Goal: Task Accomplishment & Management: Complete application form

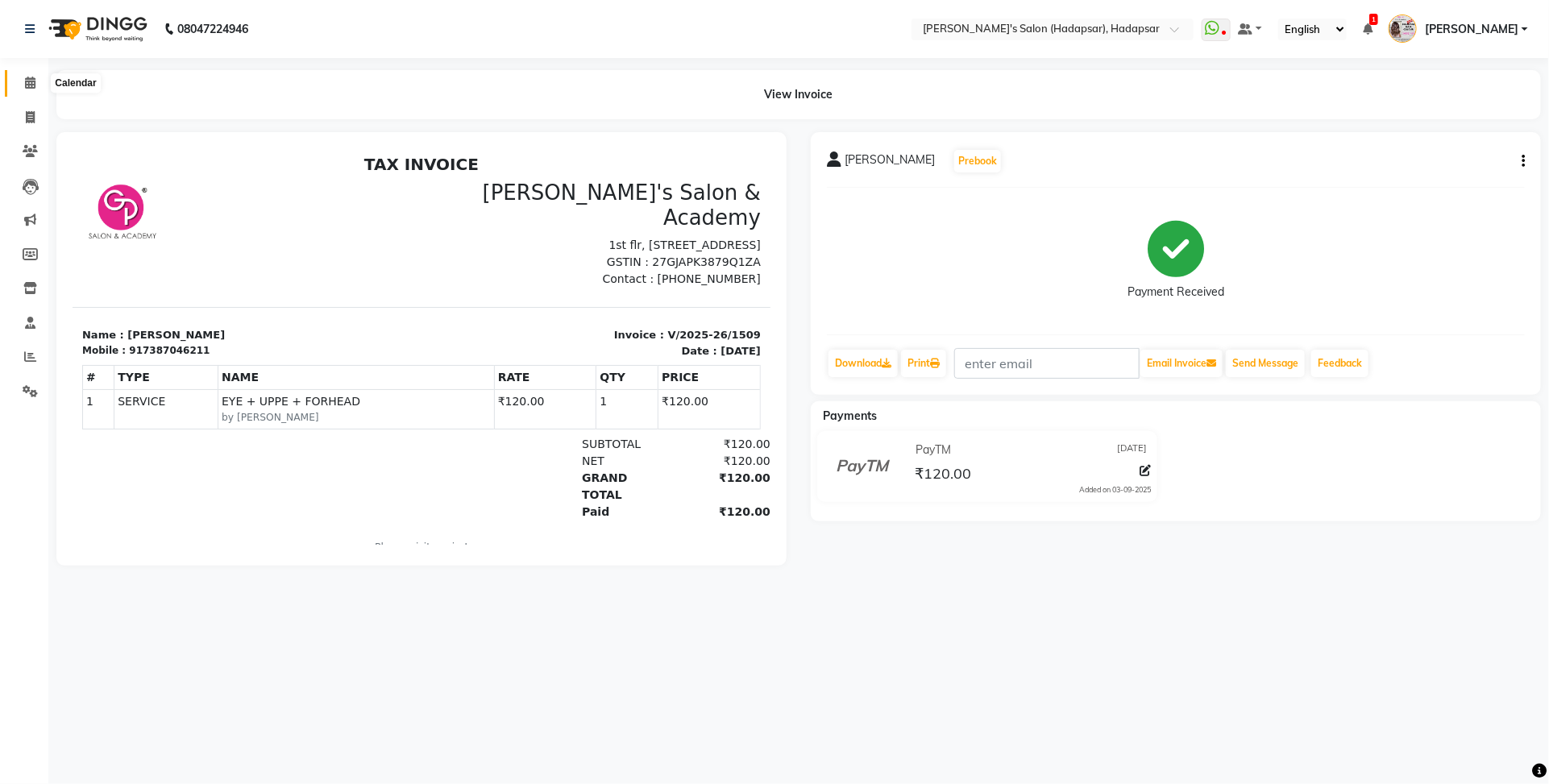
click at [29, 77] on icon at bounding box center [30, 83] width 11 height 12
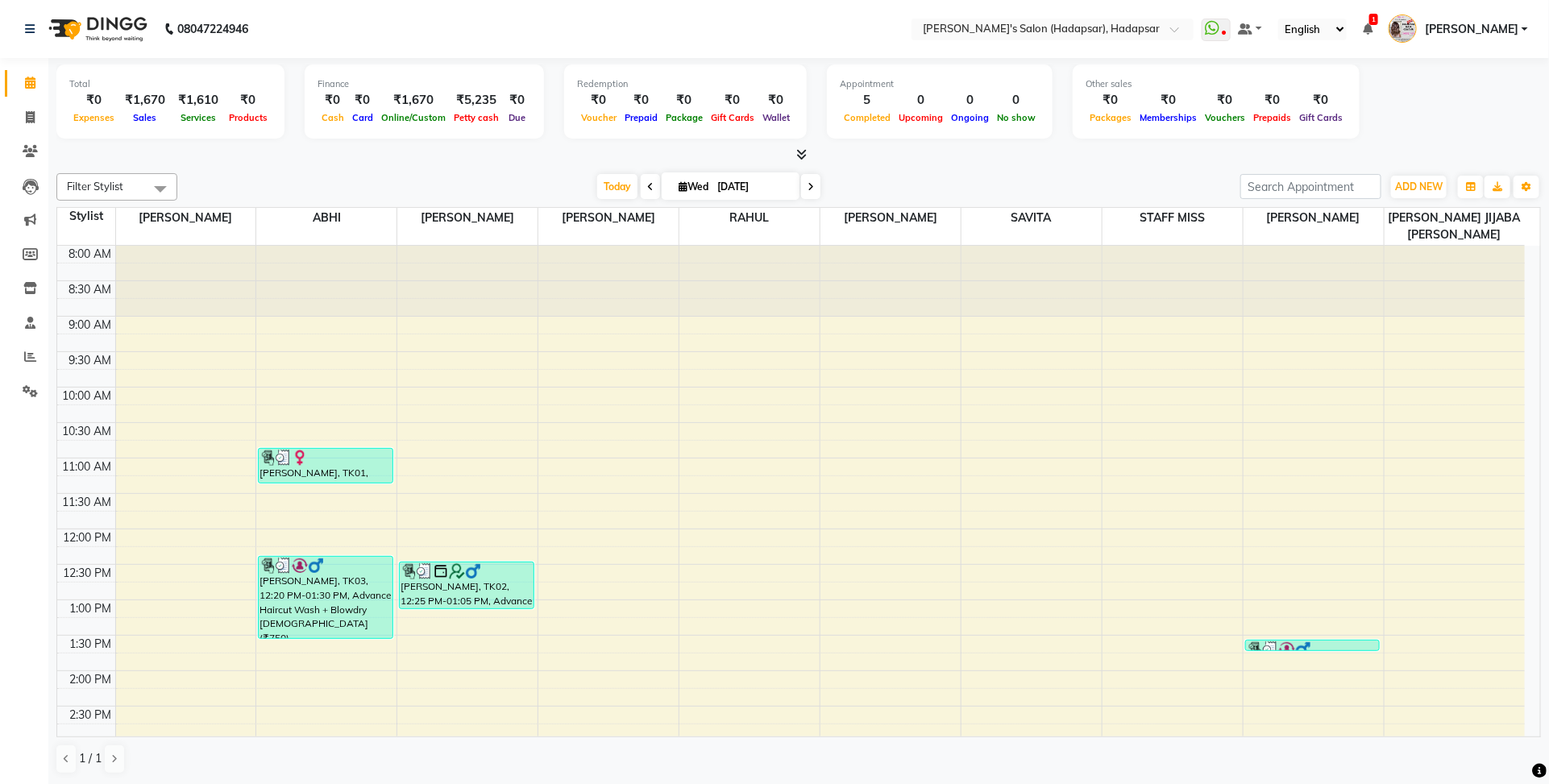
click at [808, 185] on icon at bounding box center [811, 187] width 7 height 10
type input "[DATE]"
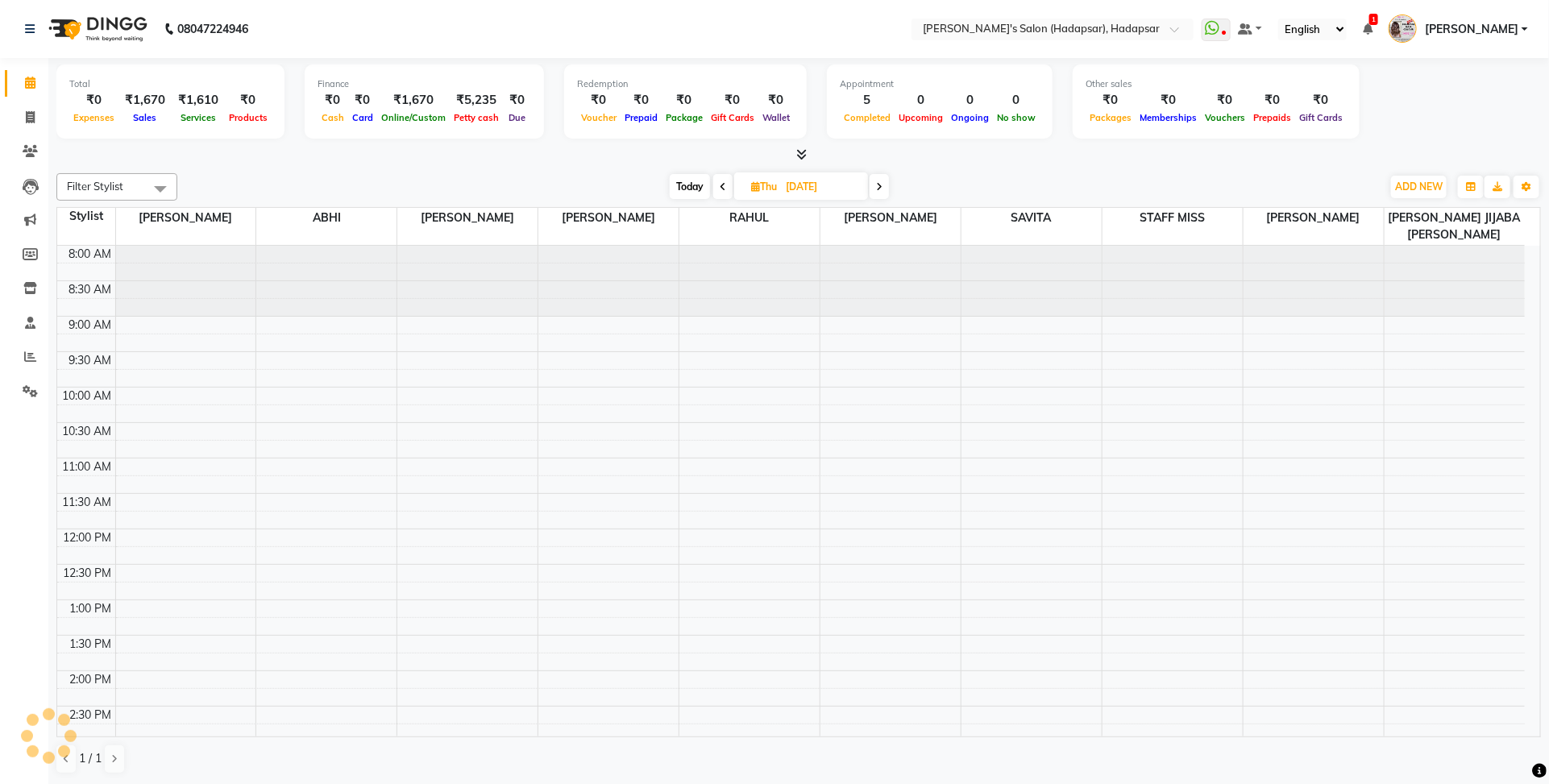
scroll to position [657, 0]
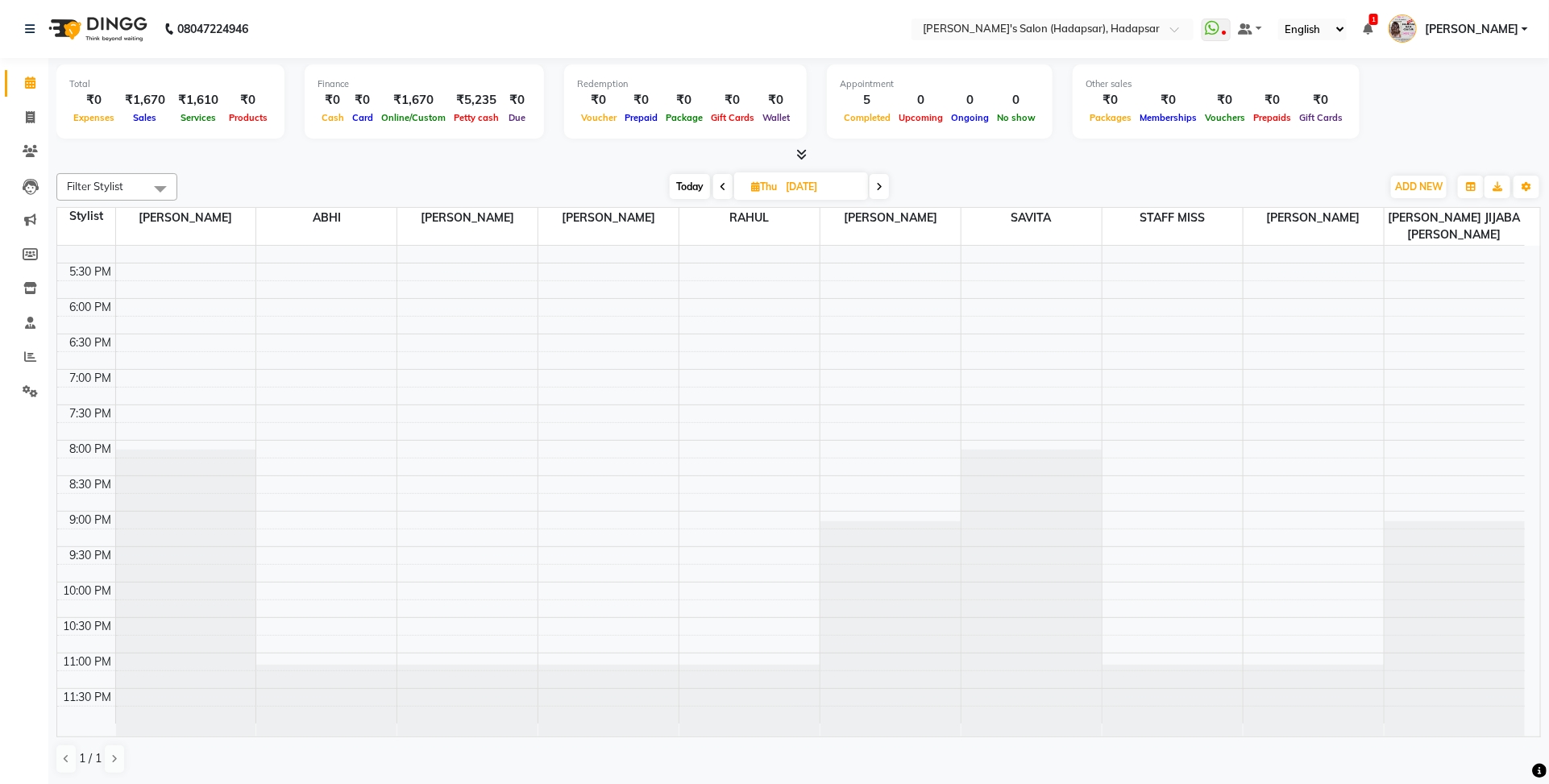
click at [627, 622] on div "8:00 AM 8:30 AM 9:00 AM 9:30 AM 10:00 AM 10:30 AM 11:00 AM 11:30 AM 12:00 PM 12…" at bounding box center [791, 156] width 1467 height 1134
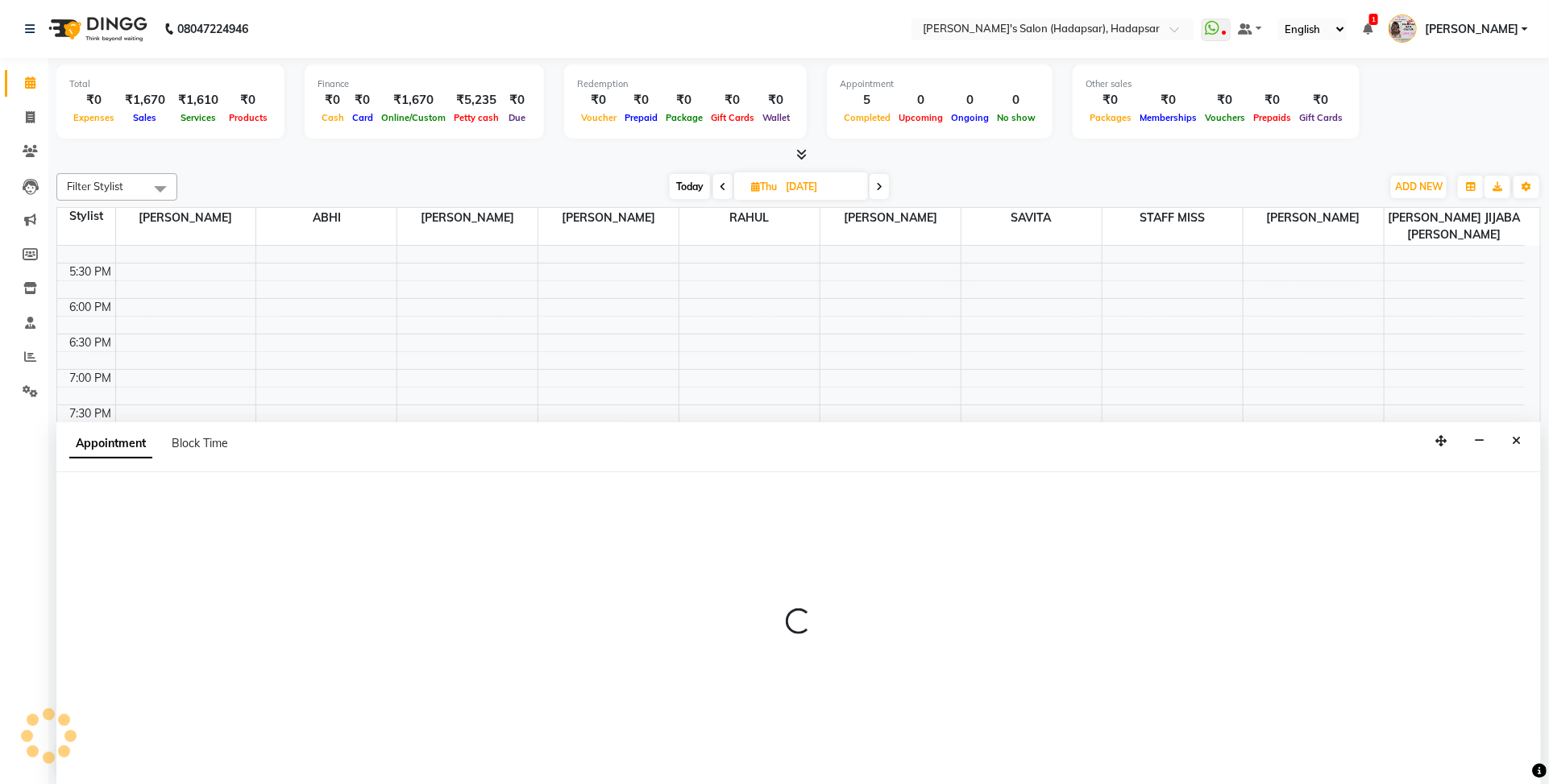
select select "71502"
select select "1335"
select select "tentative"
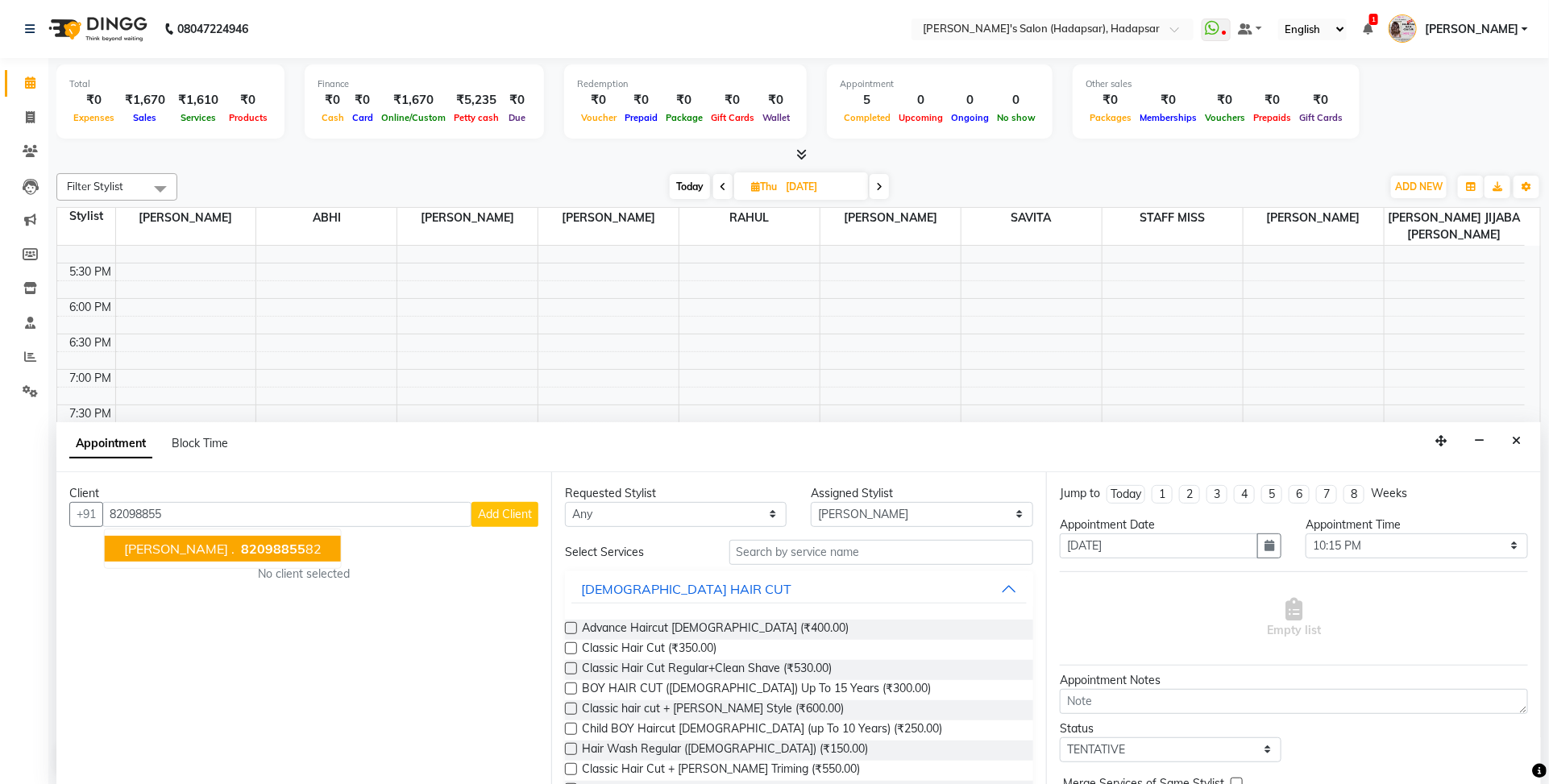
click at [241, 541] on span "82098855" at bounding box center [273, 549] width 64 height 17
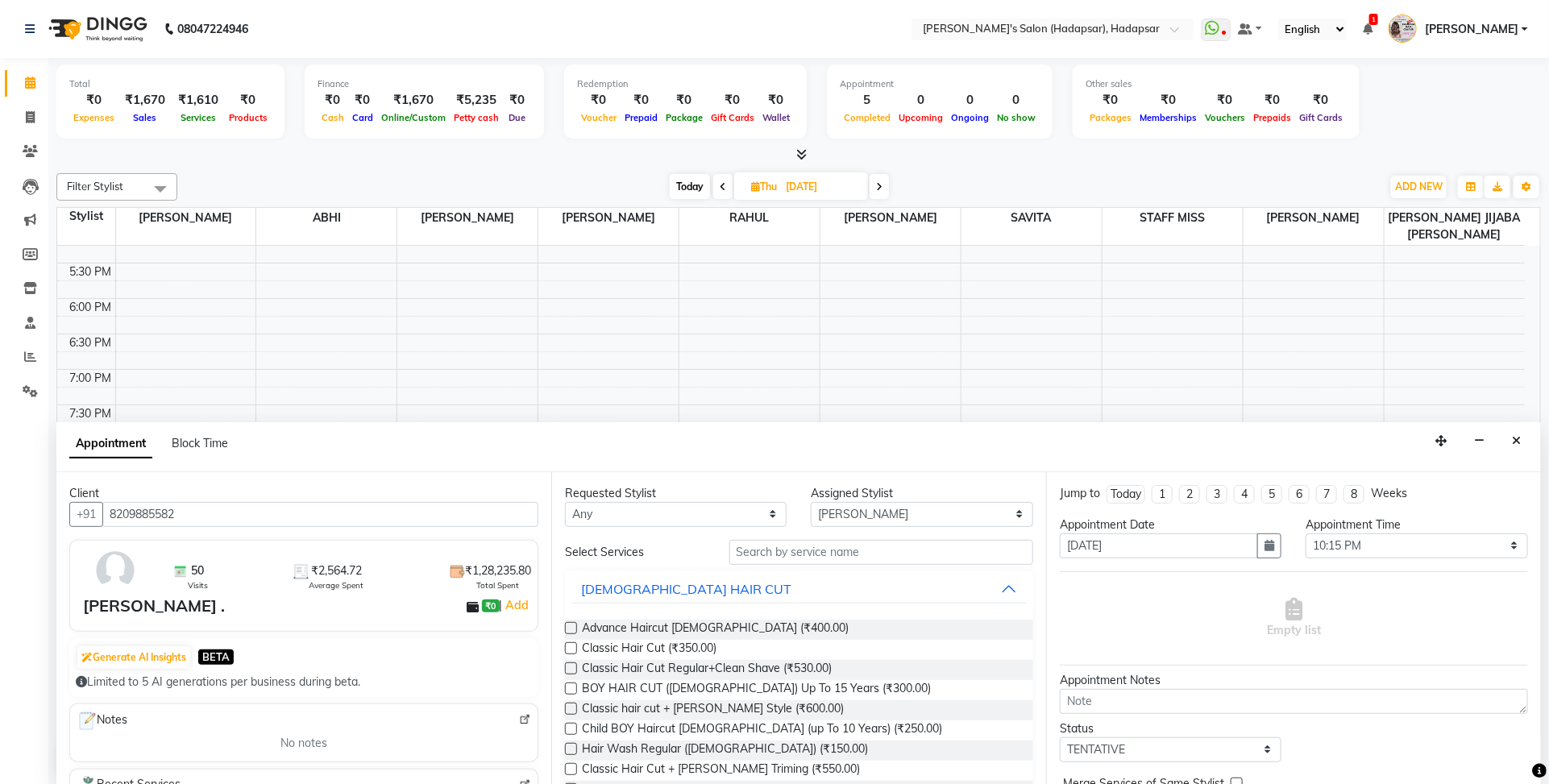
type input "8209885582"
drag, startPoint x: 693, startPoint y: 512, endPoint x: 693, endPoint y: 522, distance: 10.0
click at [693, 512] on select "Any ABHI [PERSON_NAME] [PERSON_NAME] [PERSON_NAME] [PERSON_NAME] SAVITA STAFF M…" at bounding box center [676, 515] width 221 height 25
click at [447, 683] on div "Limited to 5 AI generations per business during beta." at bounding box center [304, 682] width 456 height 17
click at [639, 521] on select "Any ABHI [PERSON_NAME] [PERSON_NAME] [PERSON_NAME] [PERSON_NAME] SAVITA STAFF M…" at bounding box center [676, 515] width 221 height 25
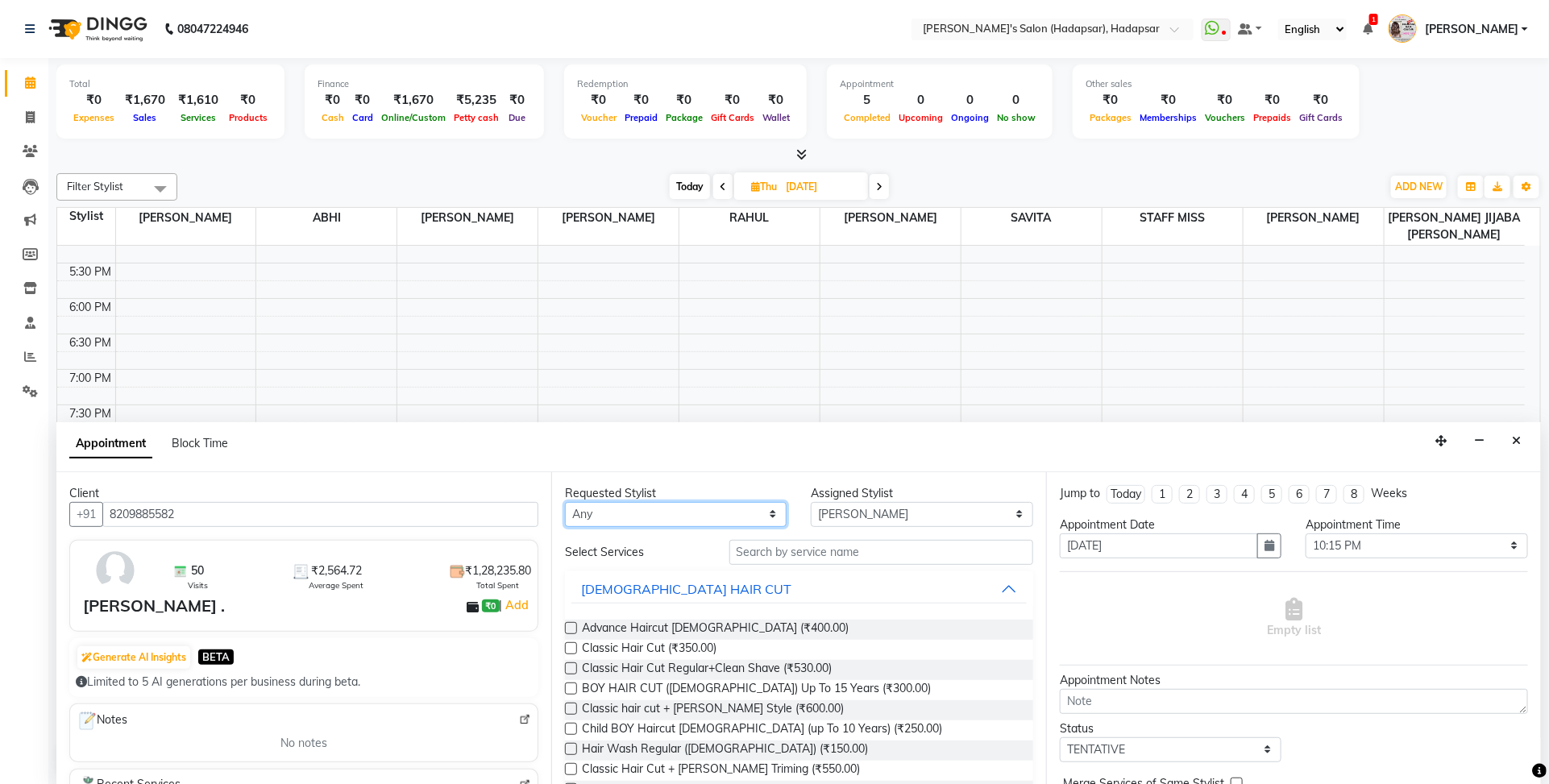
select select "71502"
click at [565, 502] on select "Any ABHI [PERSON_NAME] [PERSON_NAME] [PERSON_NAME] [PERSON_NAME] SAVITA STAFF M…" at bounding box center [676, 515] width 221 height 25
click at [857, 526] on select "Select ABHI [PERSON_NAME] [PERSON_NAME] [PERSON_NAME] [PERSON_NAME] SAVITA STAF…" at bounding box center [921, 515] width 221 height 25
select select "41753"
click at [810, 502] on select "Select ABHI [PERSON_NAME] [PERSON_NAME] [PERSON_NAME] [PERSON_NAME] SAVITA STAF…" at bounding box center [921, 515] width 221 height 25
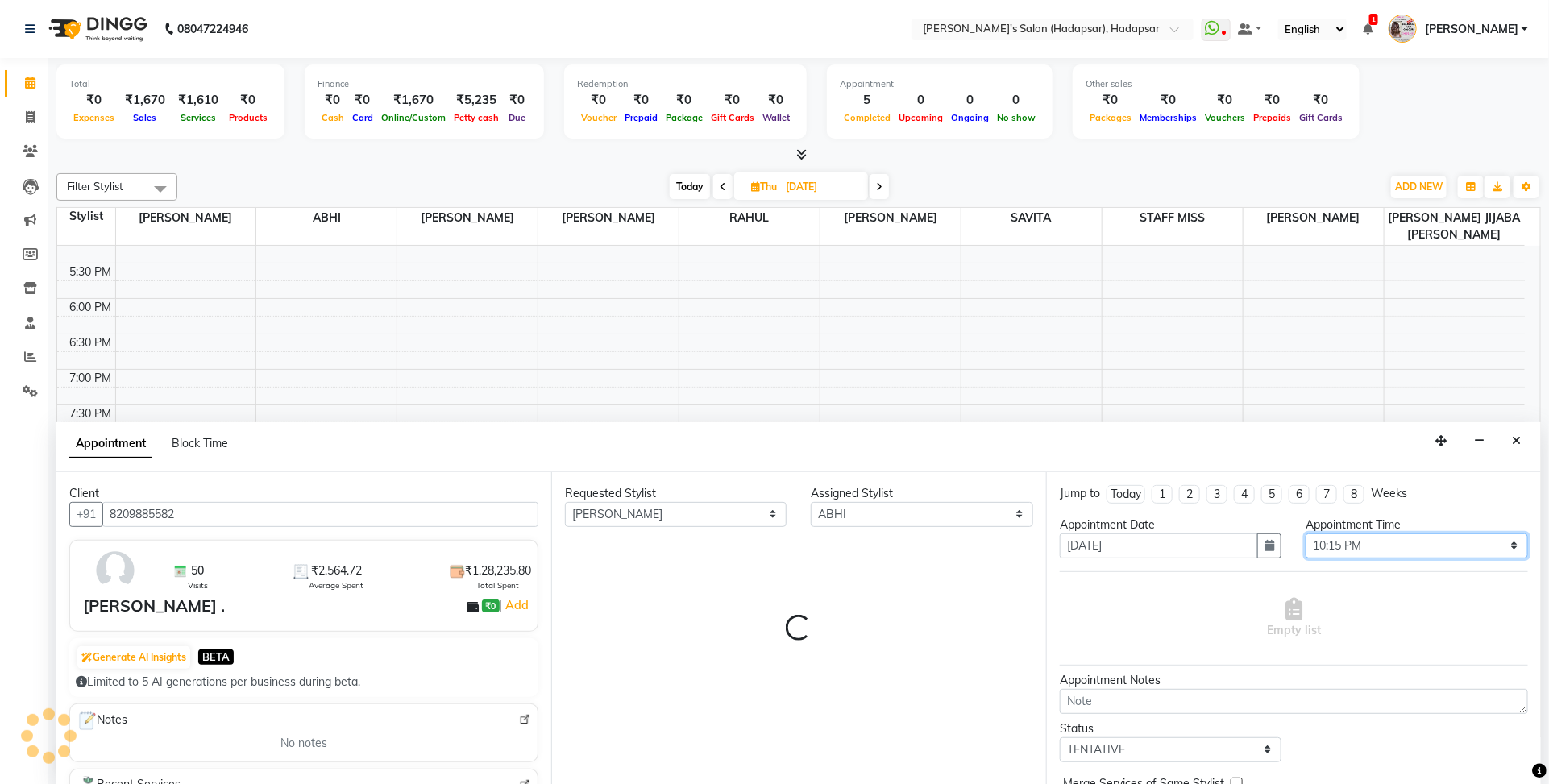
click at [1364, 543] on select "Select 09:00 AM 09:15 AM 09:30 AM 09:45 AM 10:00 AM 10:15 AM 10:30 AM 10:45 AM …" at bounding box center [1416, 546] width 221 height 25
click at [1305, 534] on select "Select 09:00 AM 09:15 AM 09:30 AM 09:45 AM 10:00 AM 10:15 AM 10:30 AM 10:45 AM …" at bounding box center [1416, 546] width 221 height 25
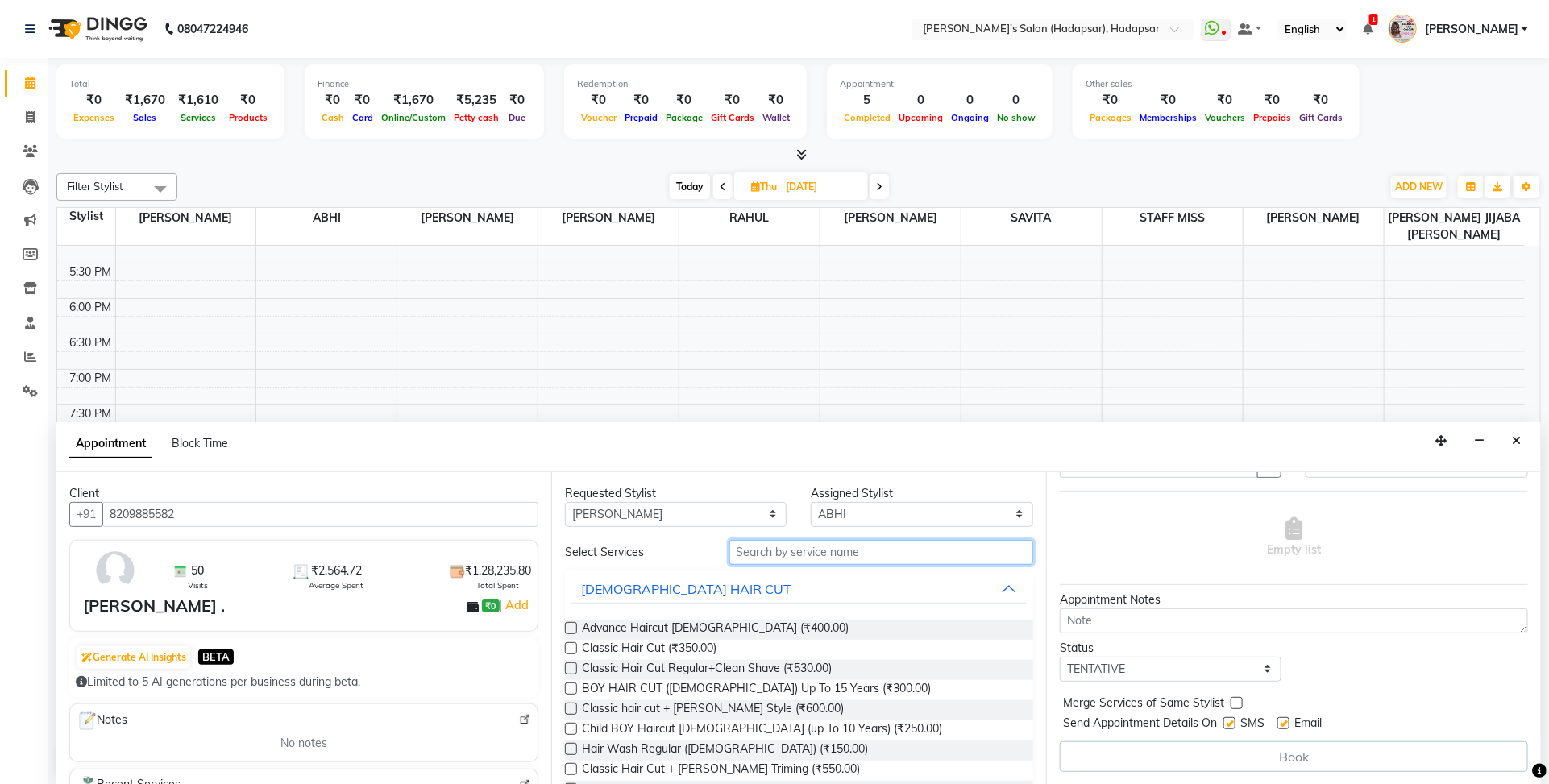
click at [844, 554] on input "text" at bounding box center [881, 553] width 304 height 25
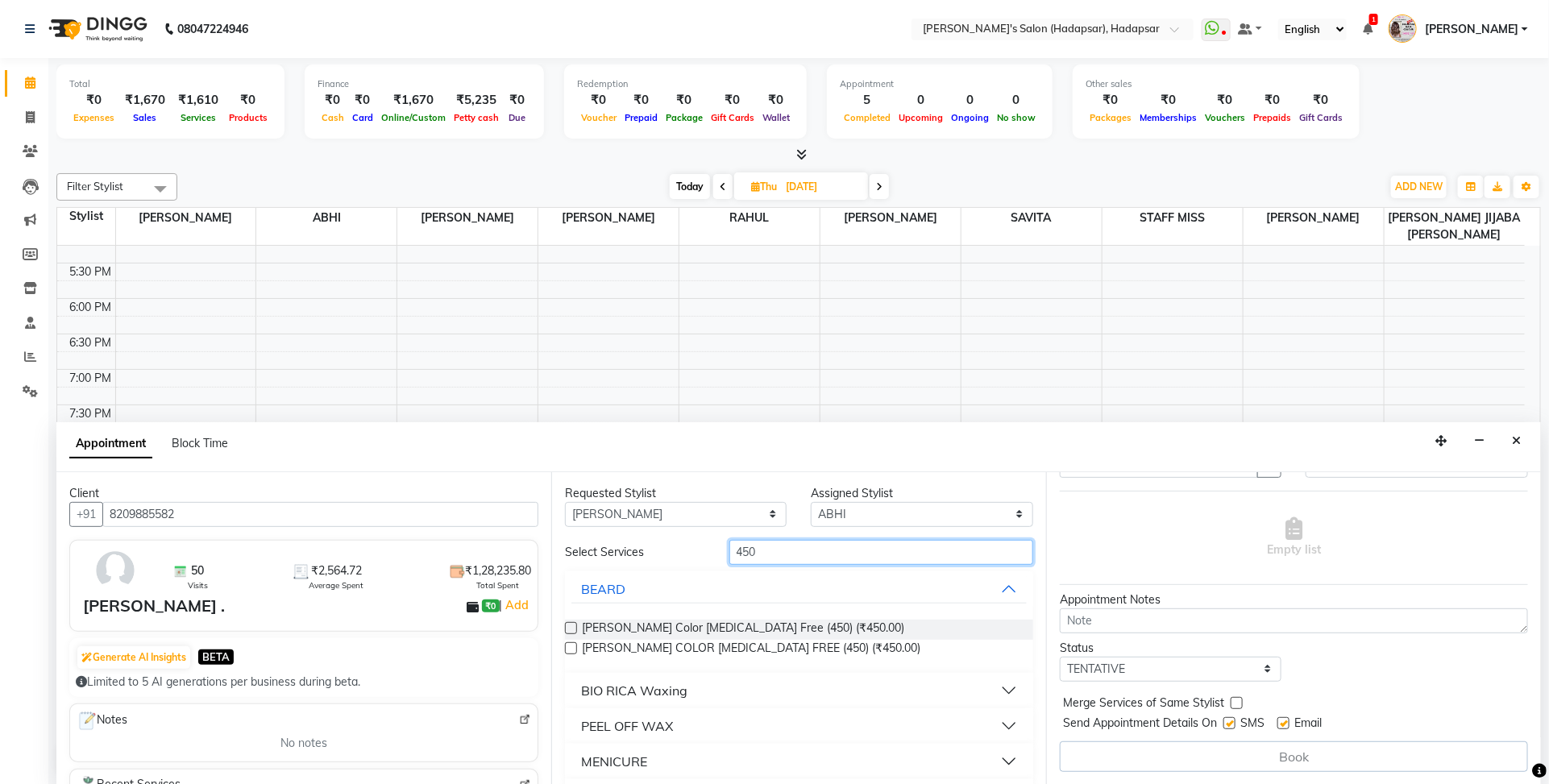
type input "450"
click at [607, 687] on div "BIO RICA Waxing" at bounding box center [634, 690] width 107 height 19
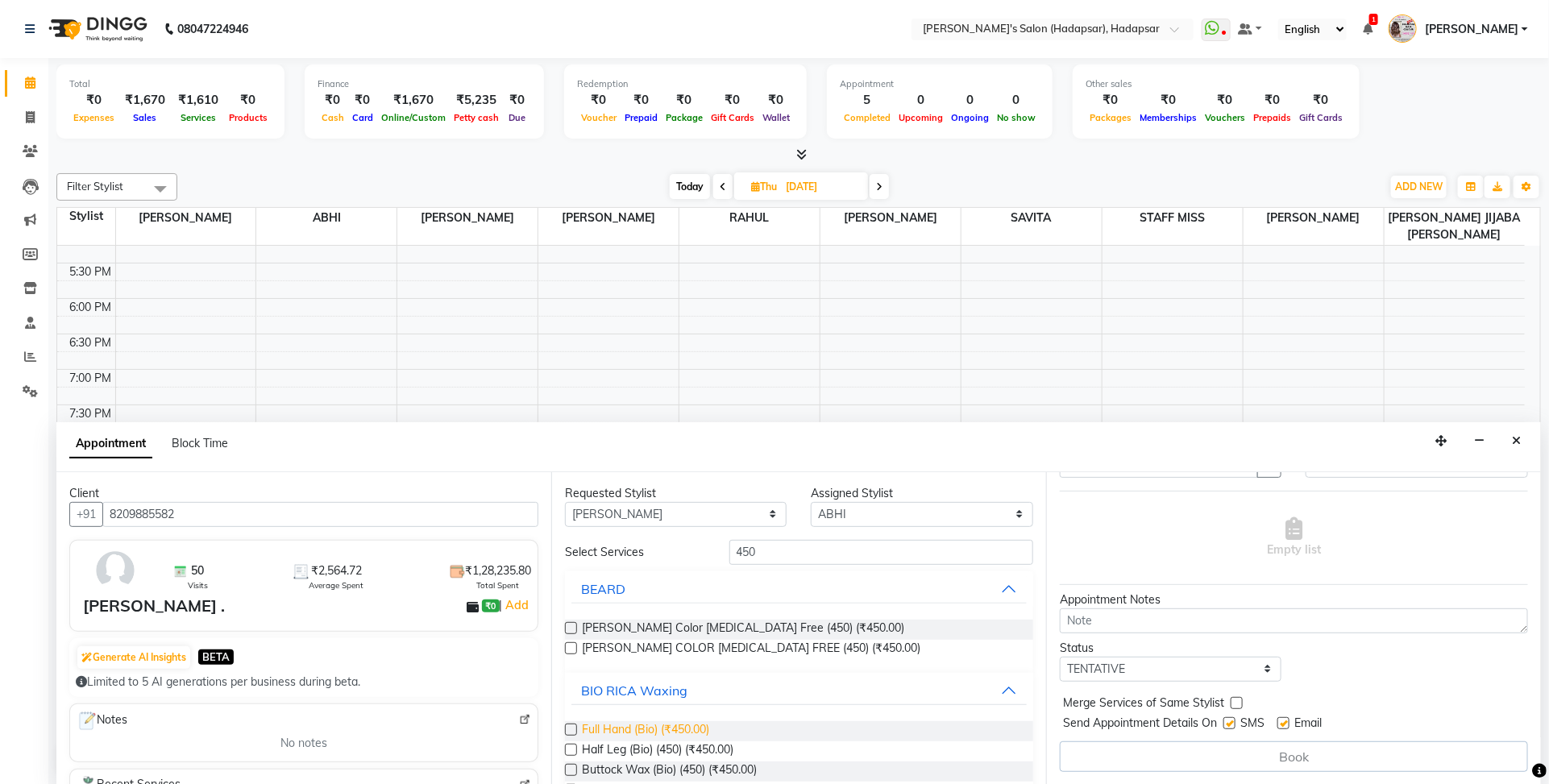
click at [687, 732] on span "Full Hand (Bio) (₹450.00)" at bounding box center [645, 731] width 127 height 20
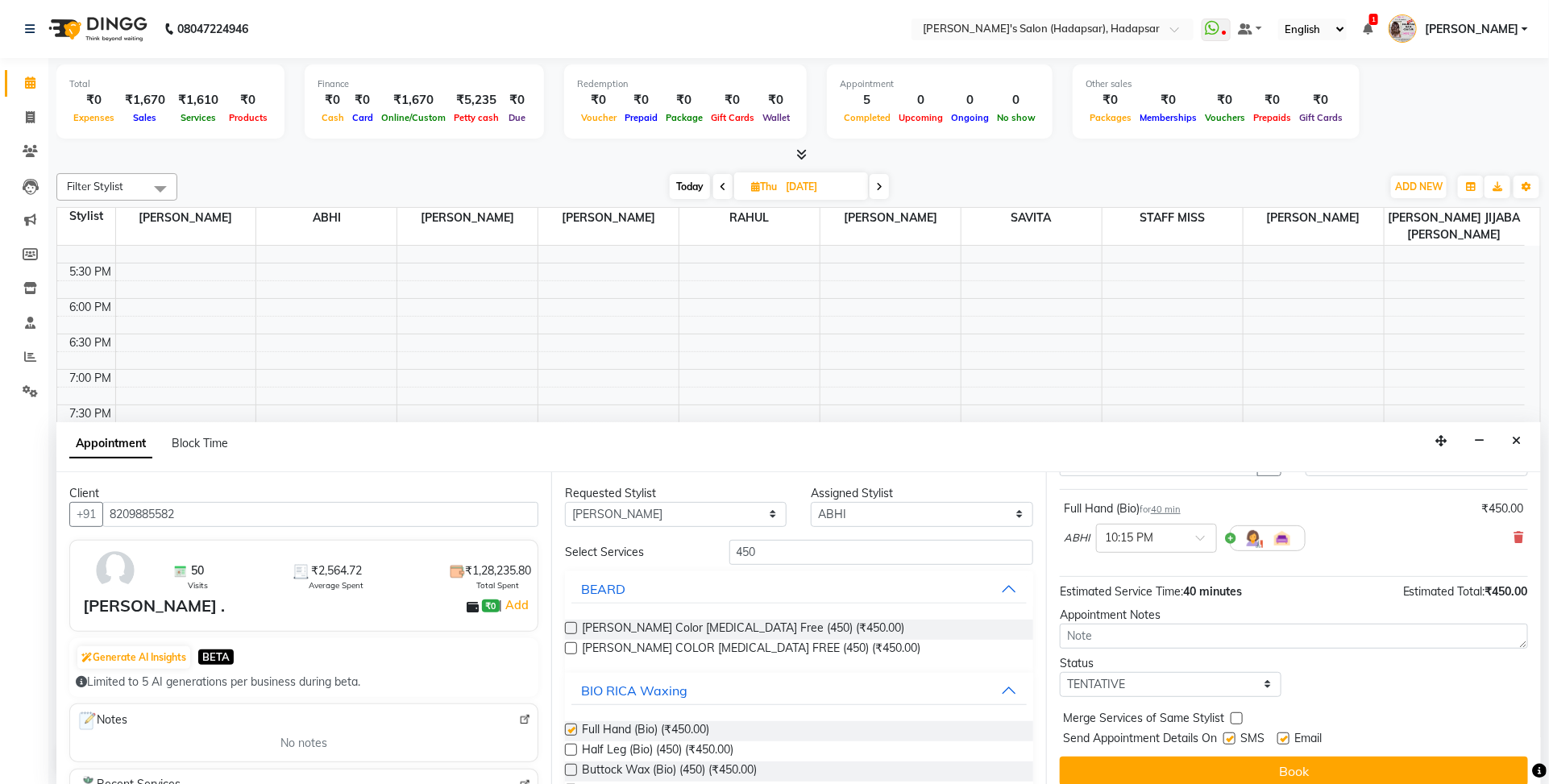
checkbox input "false"
drag, startPoint x: 777, startPoint y: 560, endPoint x: 704, endPoint y: 568, distance: 73.4
click at [704, 568] on div "Select Services 450 [PERSON_NAME] [PERSON_NAME] Color [MEDICAL_DATA] Free (450)…" at bounding box center [799, 786] width 468 height 492
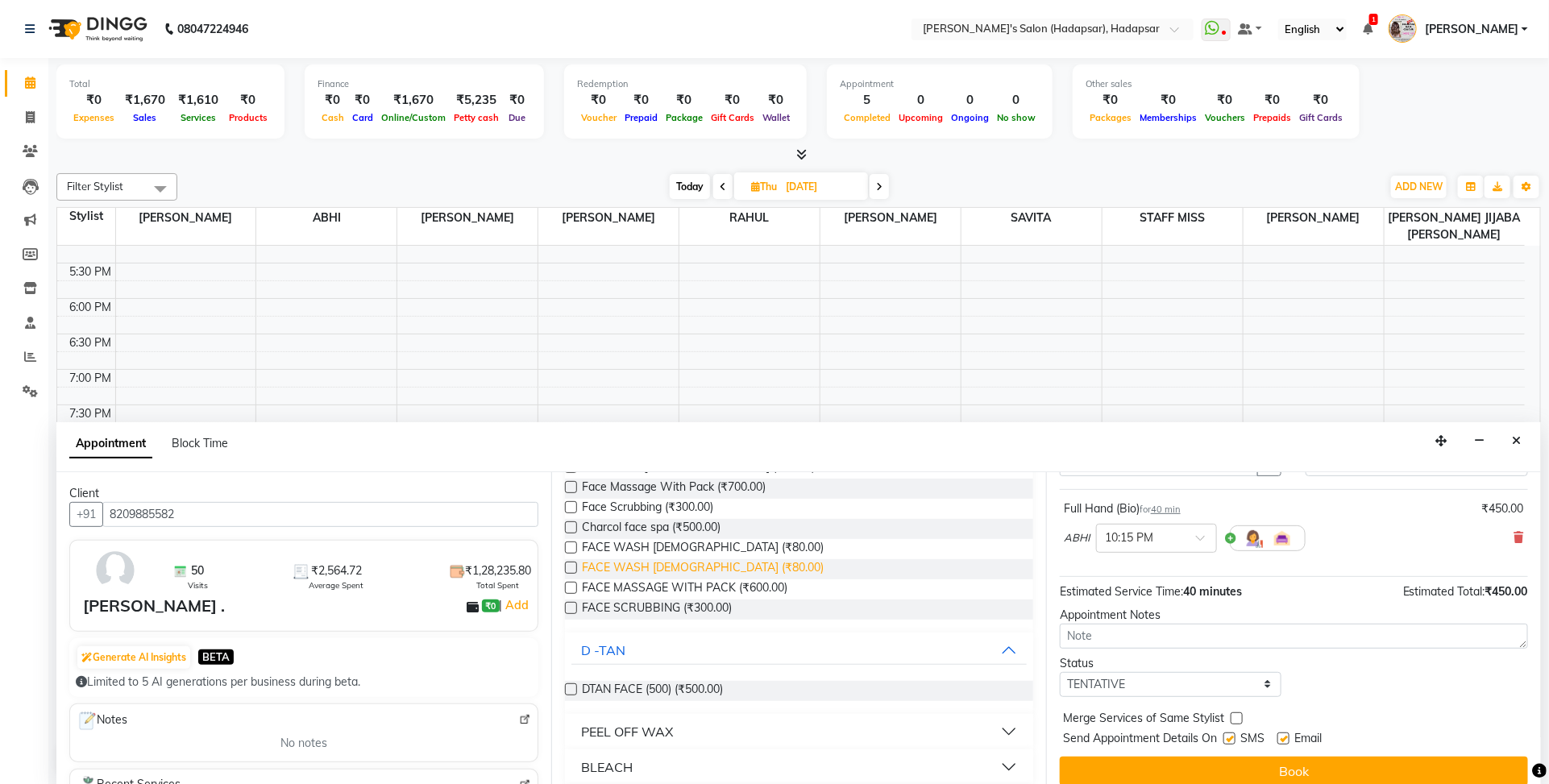
scroll to position [202, 0]
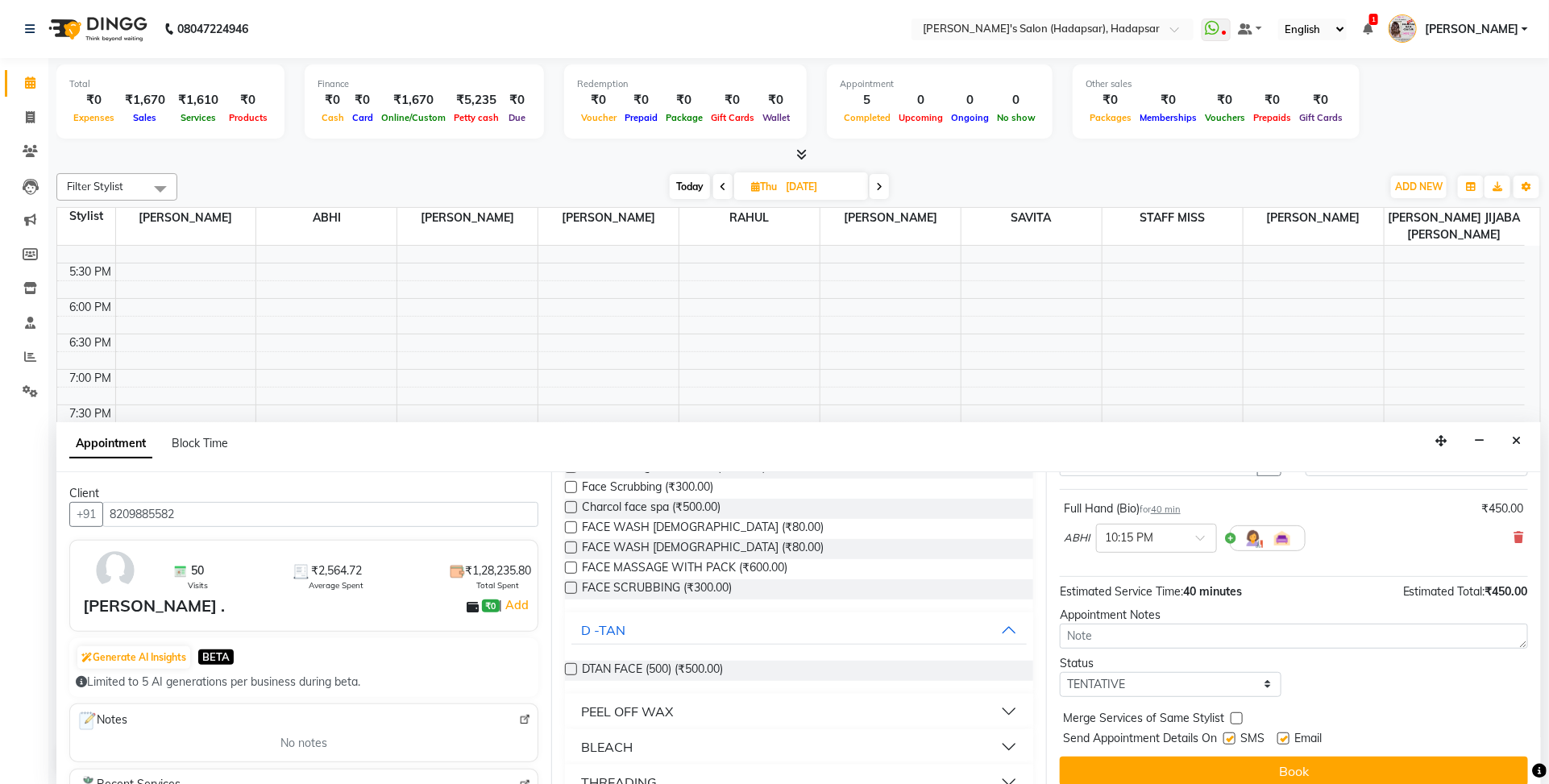
type input "face"
click at [639, 702] on div "PEEL OFF WAX" at bounding box center [626, 711] width 92 height 19
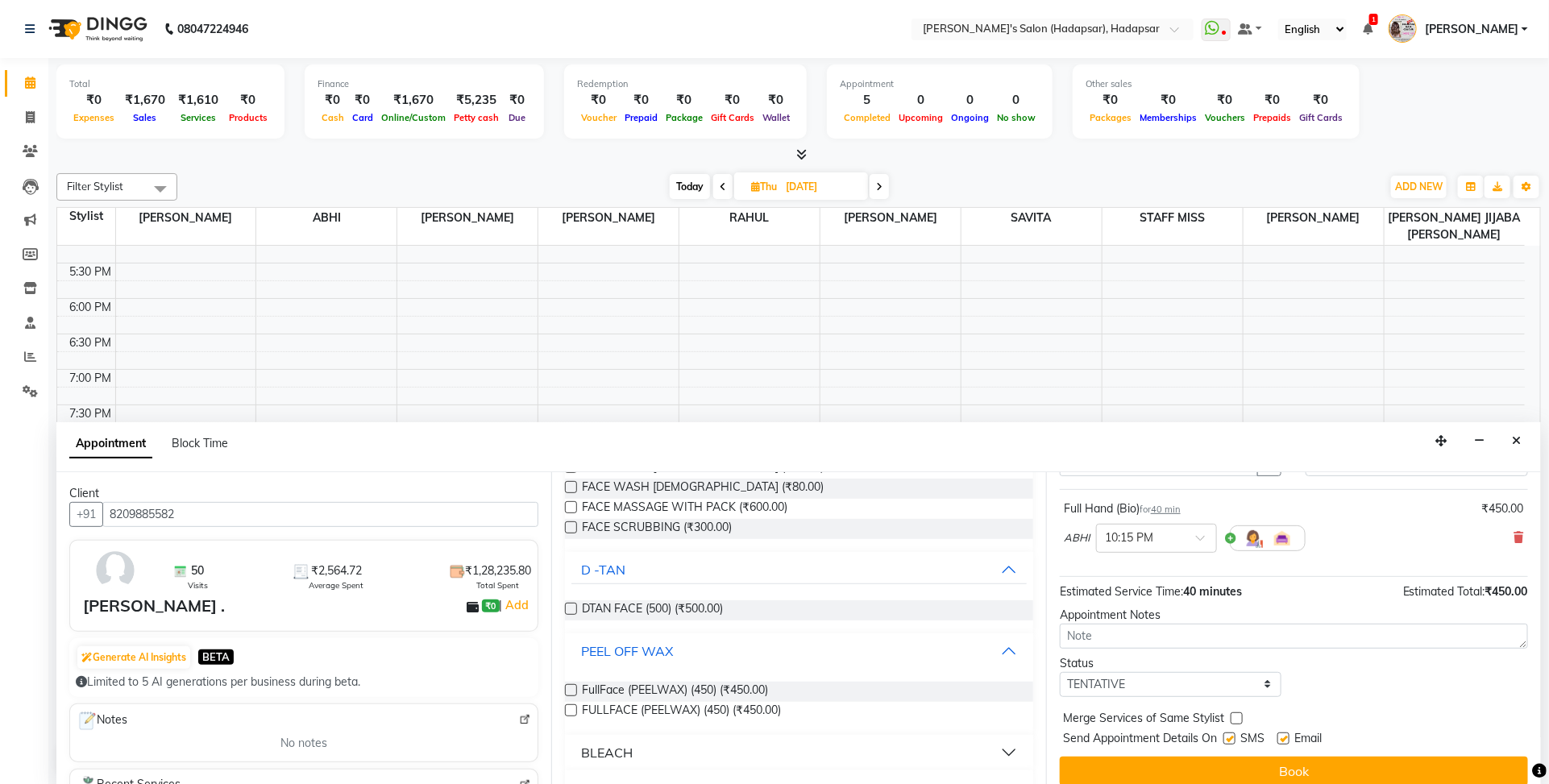
scroll to position [295, 0]
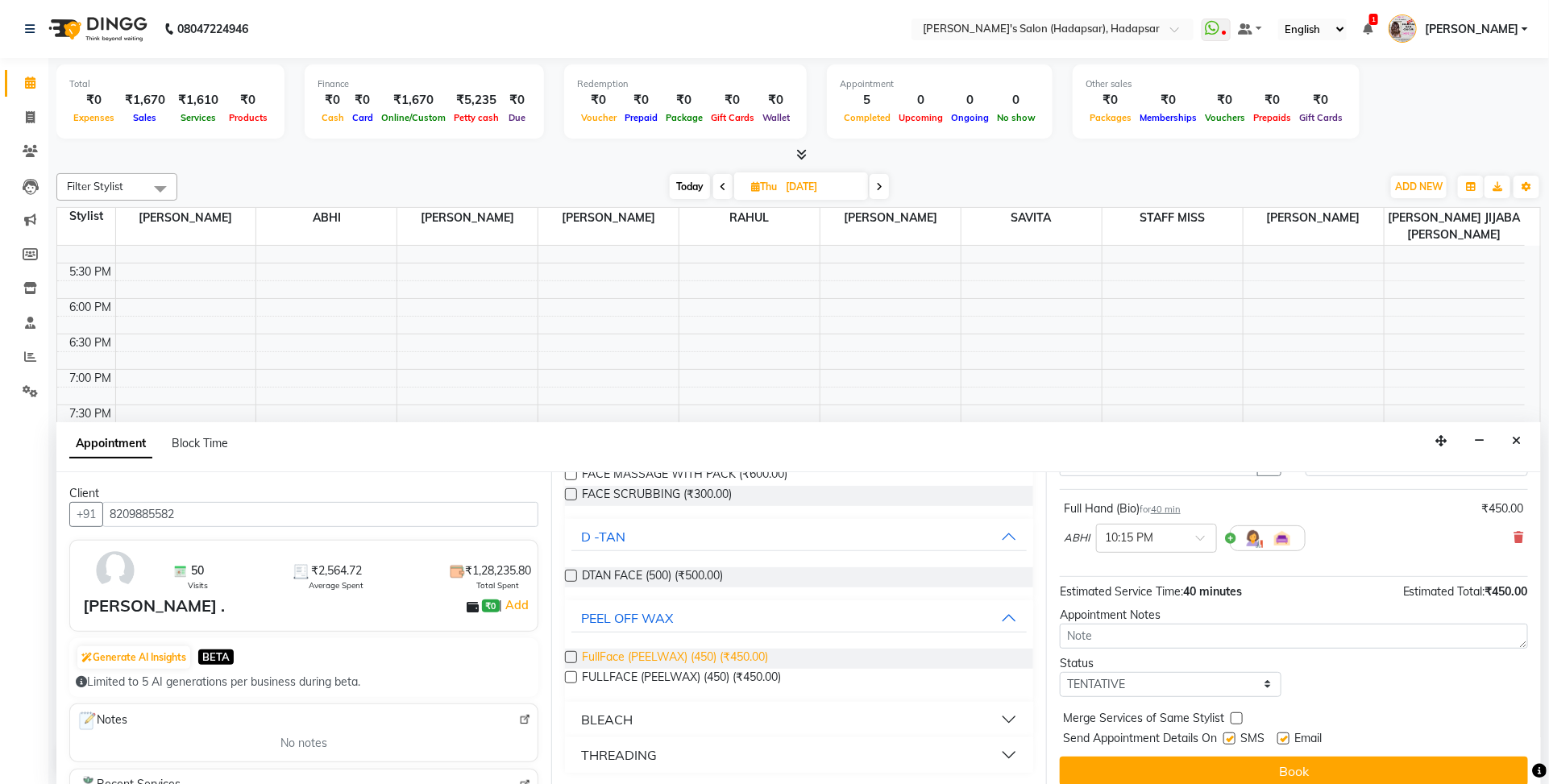
click at [722, 658] on span "FullFace (PEELWAX) (450) (₹450.00)" at bounding box center [674, 658] width 186 height 20
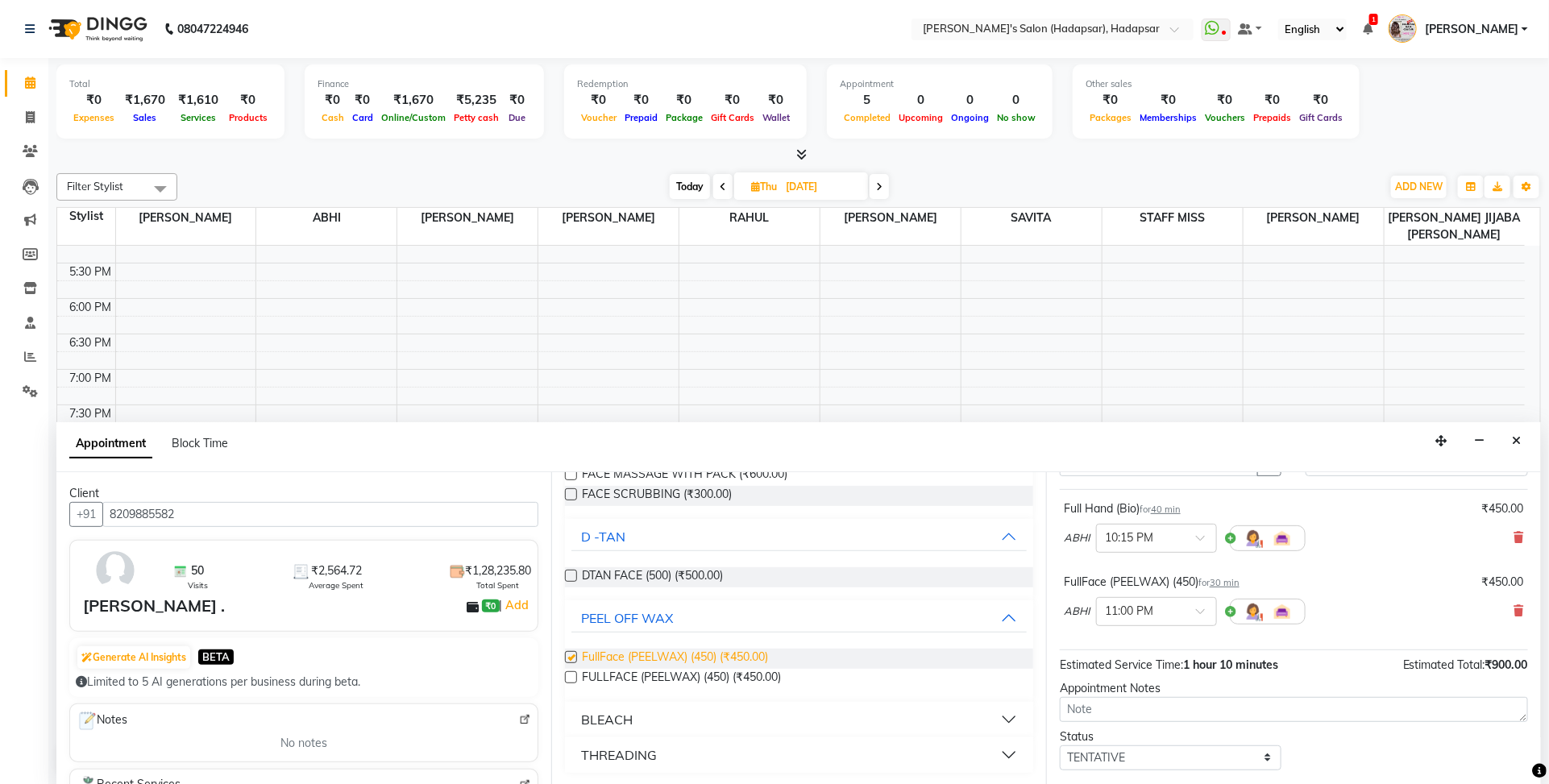
checkbox input "false"
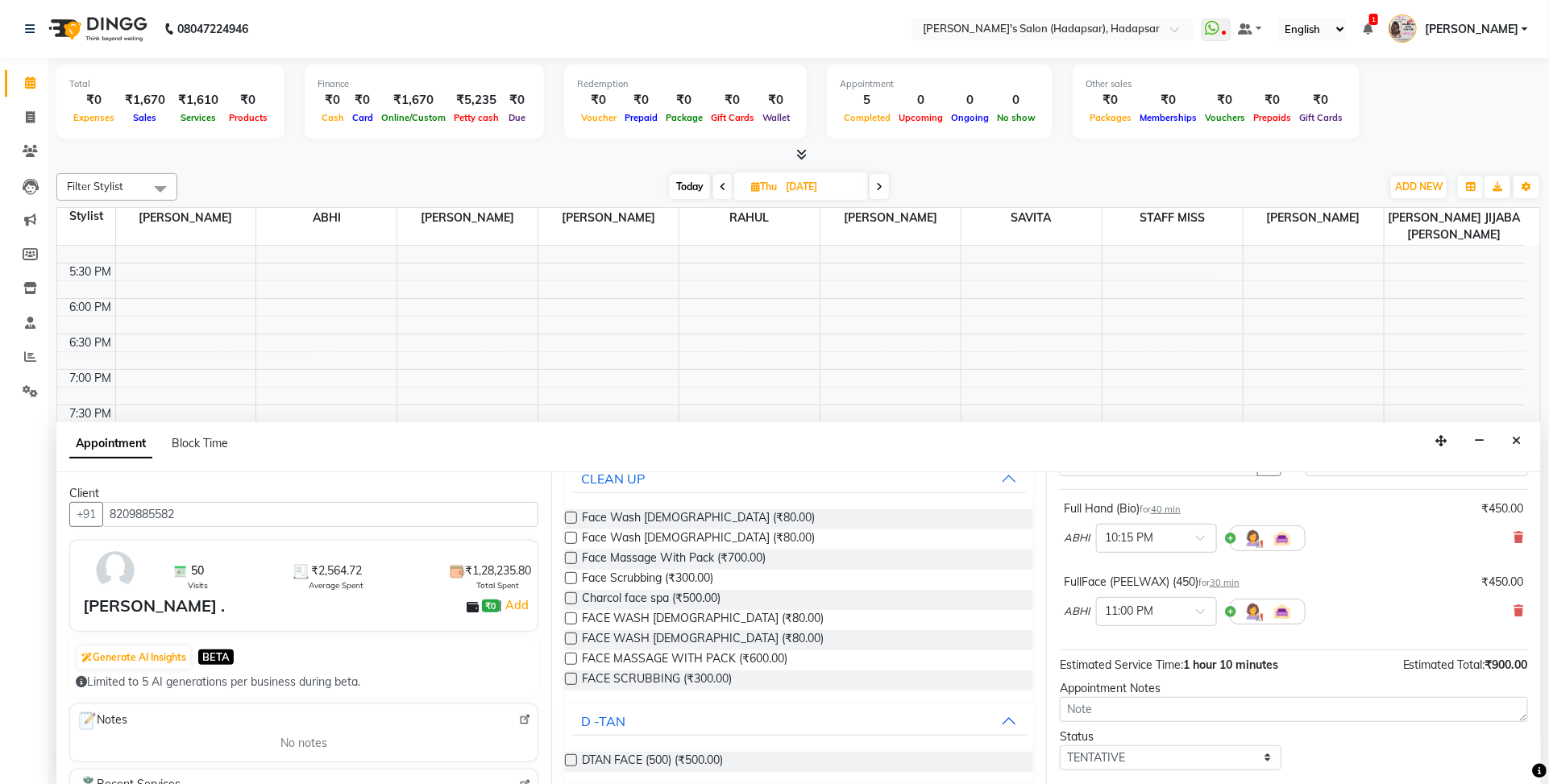
scroll to position [0, 0]
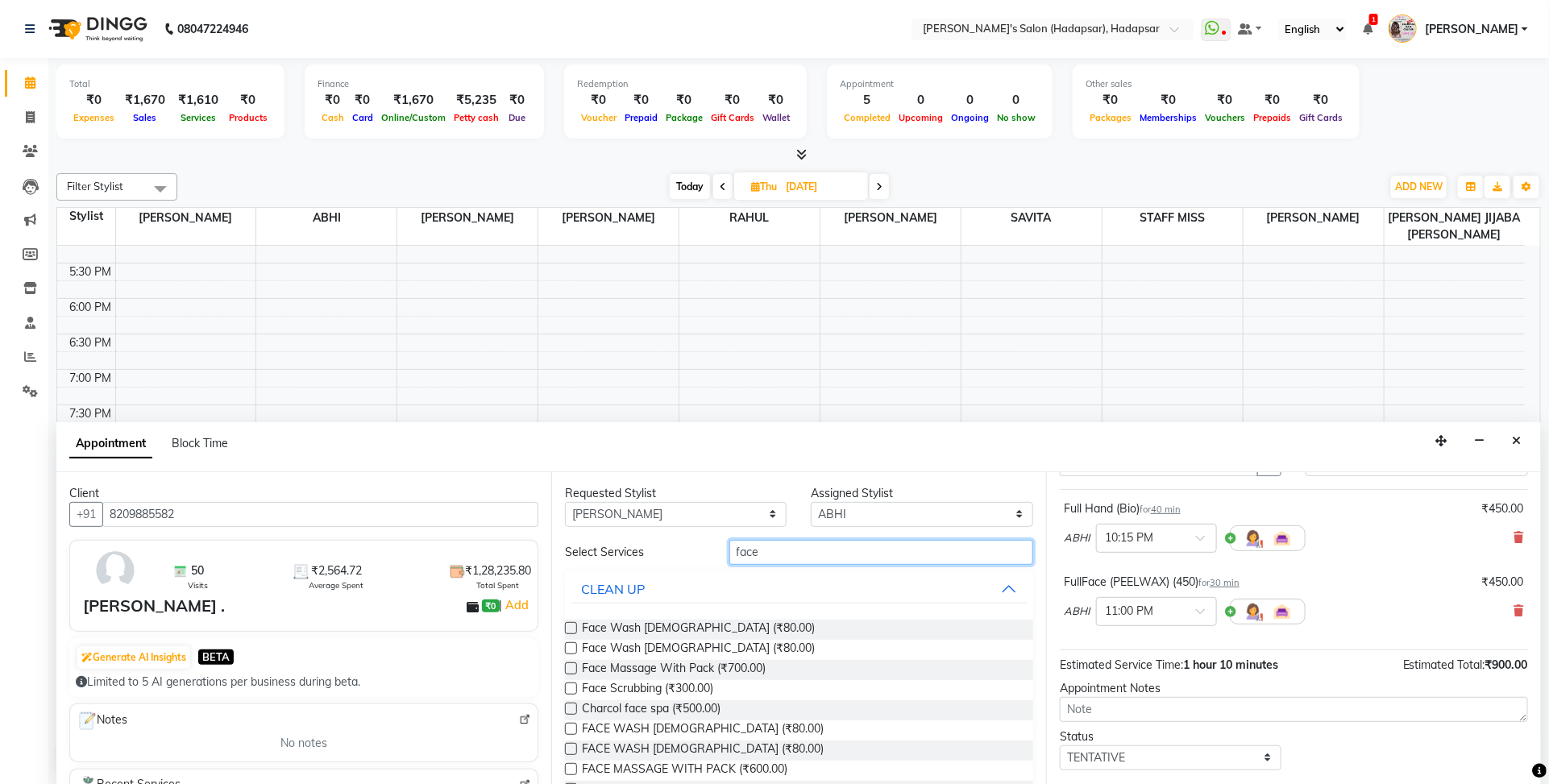
drag, startPoint x: 767, startPoint y: 542, endPoint x: 694, endPoint y: 562, distance: 75.7
click at [695, 562] on div "Select Services face" at bounding box center [799, 553] width 492 height 25
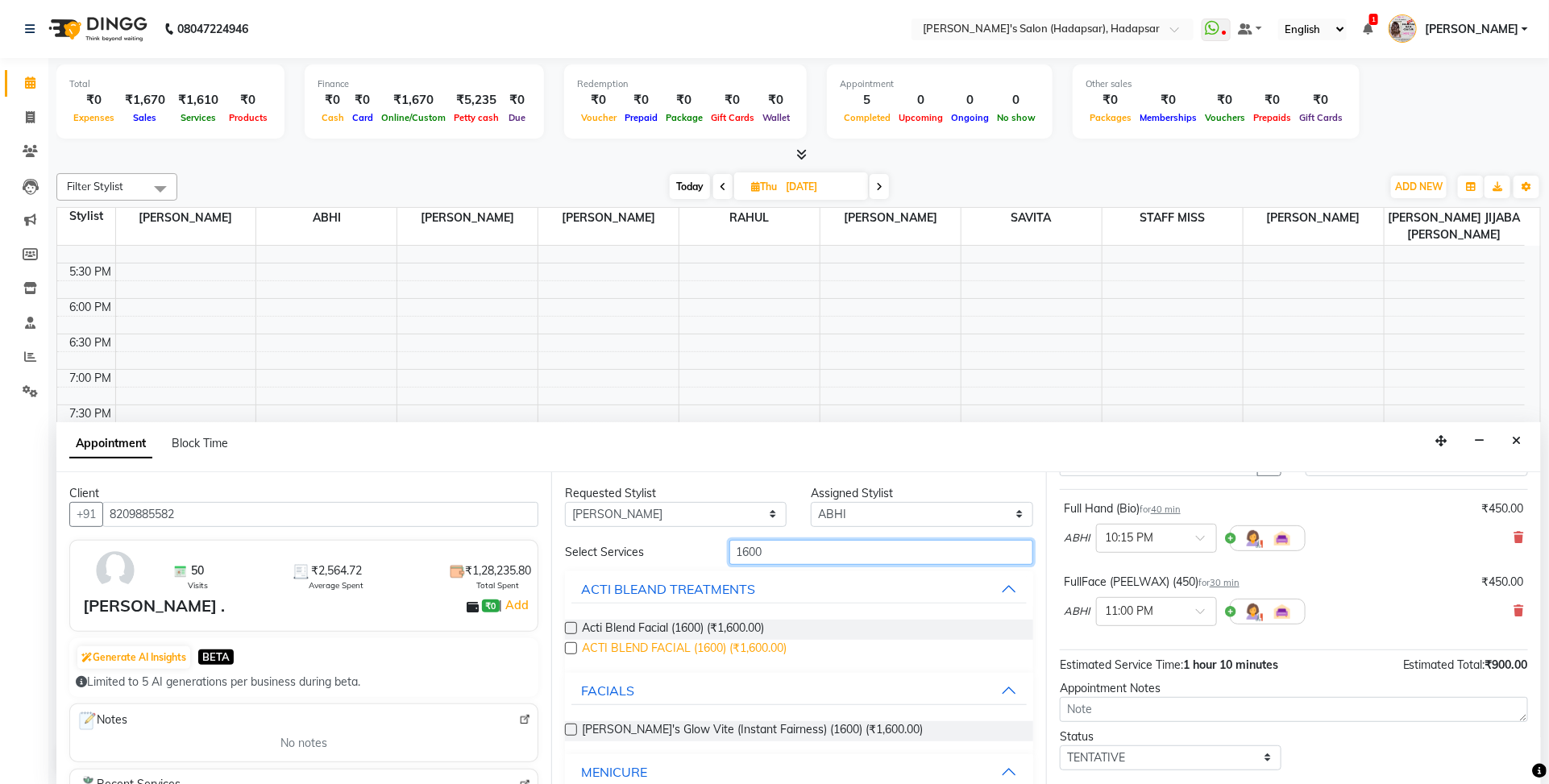
type input "1600"
click at [697, 646] on span "ACTI BLEND FACIAL (1600) (₹1,600.00)" at bounding box center [684, 650] width 205 height 20
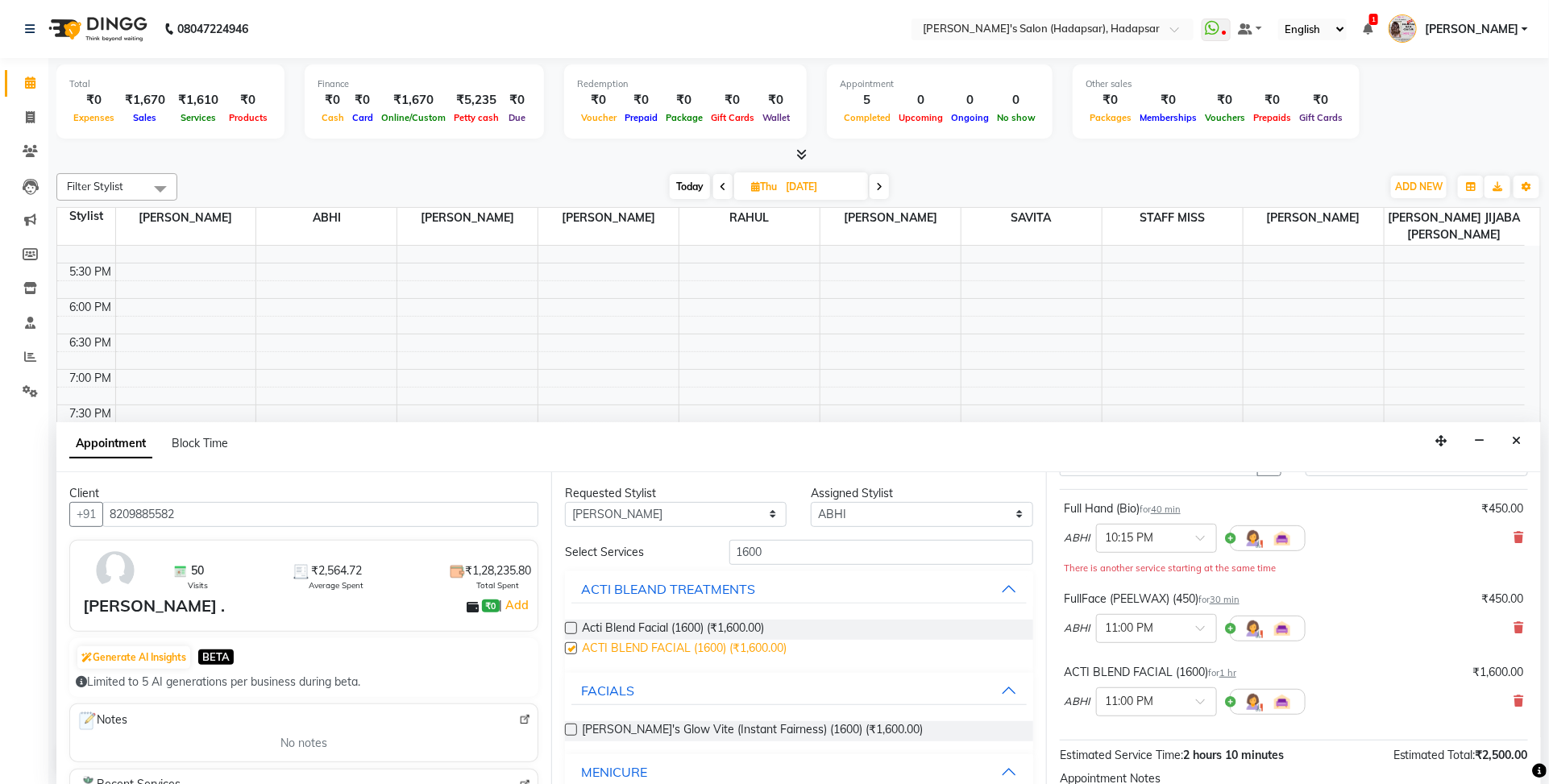
checkbox input "false"
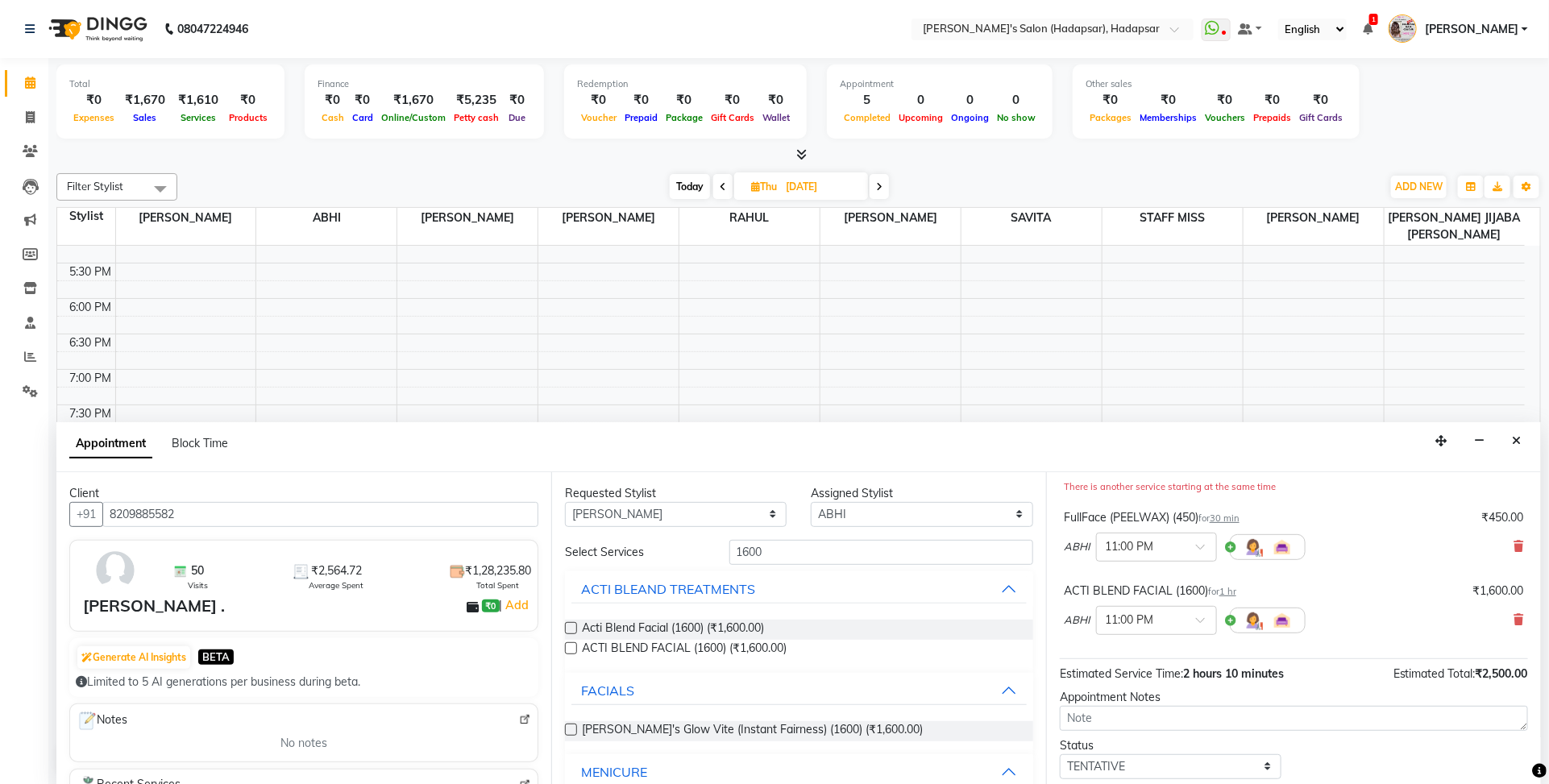
scroll to position [260, 0]
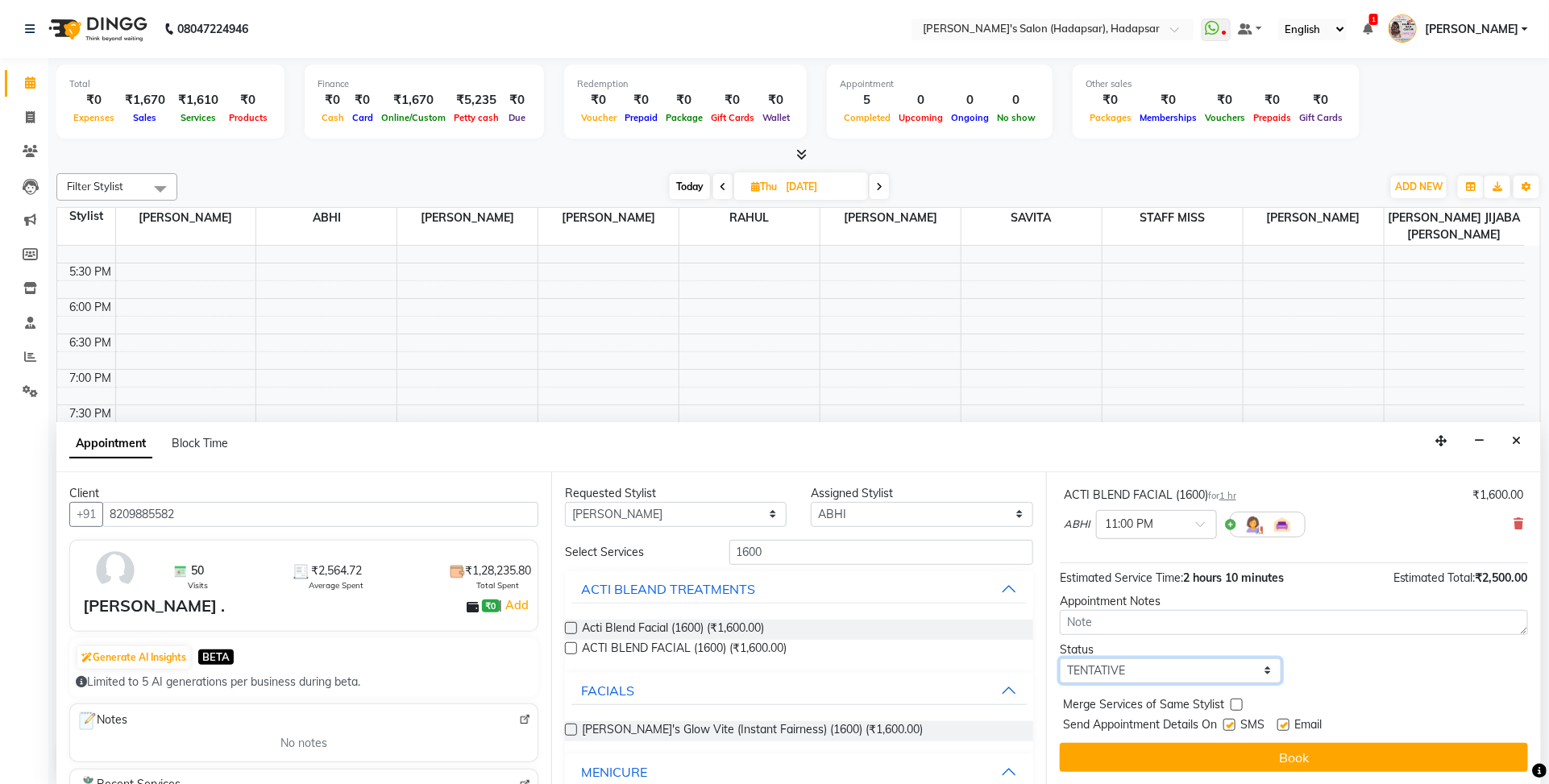
click at [1205, 676] on select "Select TENTATIVE CONFIRM UPCOMING" at bounding box center [1171, 671] width 221 height 25
select select "confirm booking"
click at [1060, 658] on select "Select TENTATIVE CONFIRM UPCOMING" at bounding box center [1171, 671] width 221 height 25
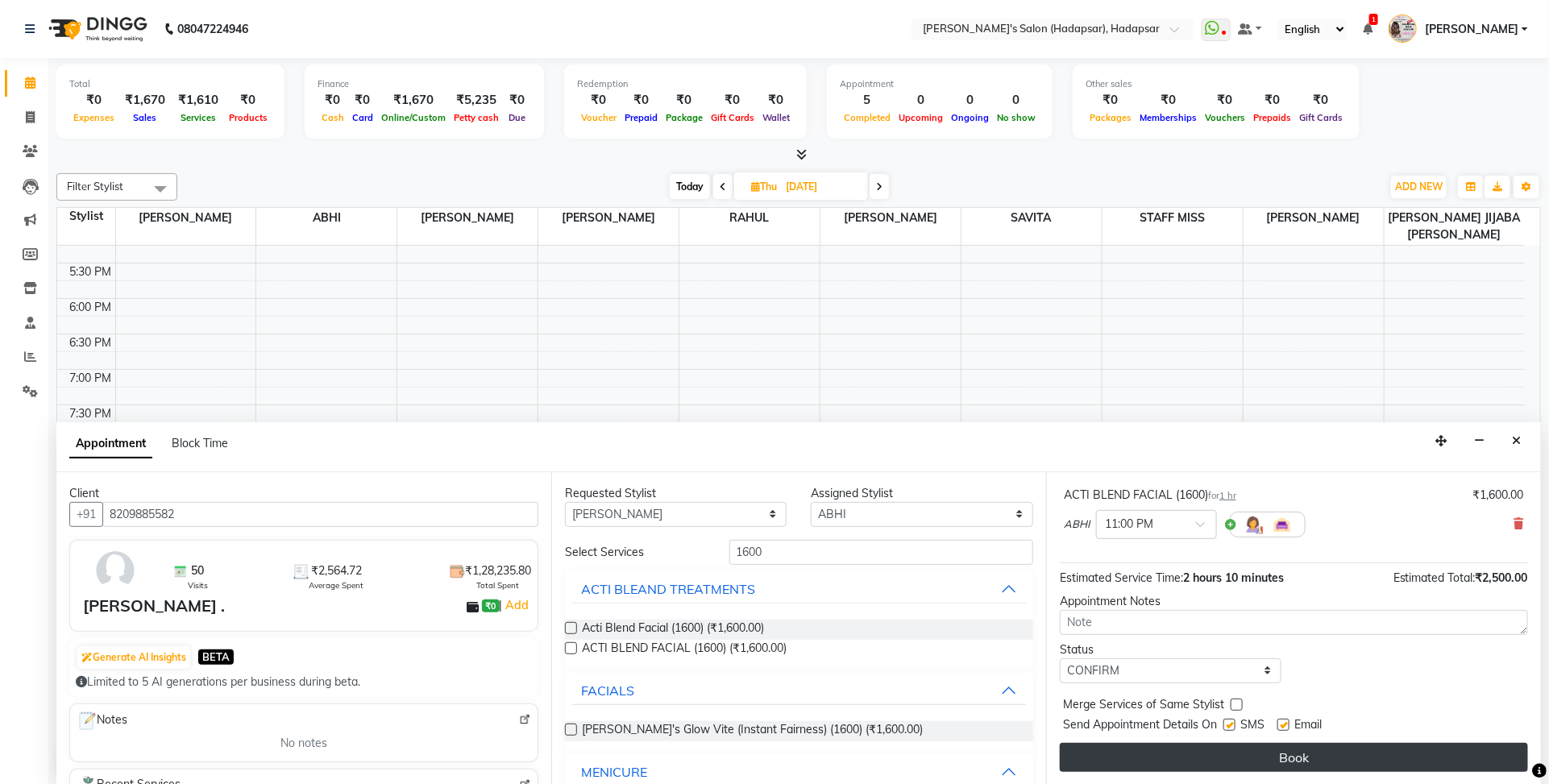
click at [1247, 763] on button "Book" at bounding box center [1294, 757] width 468 height 29
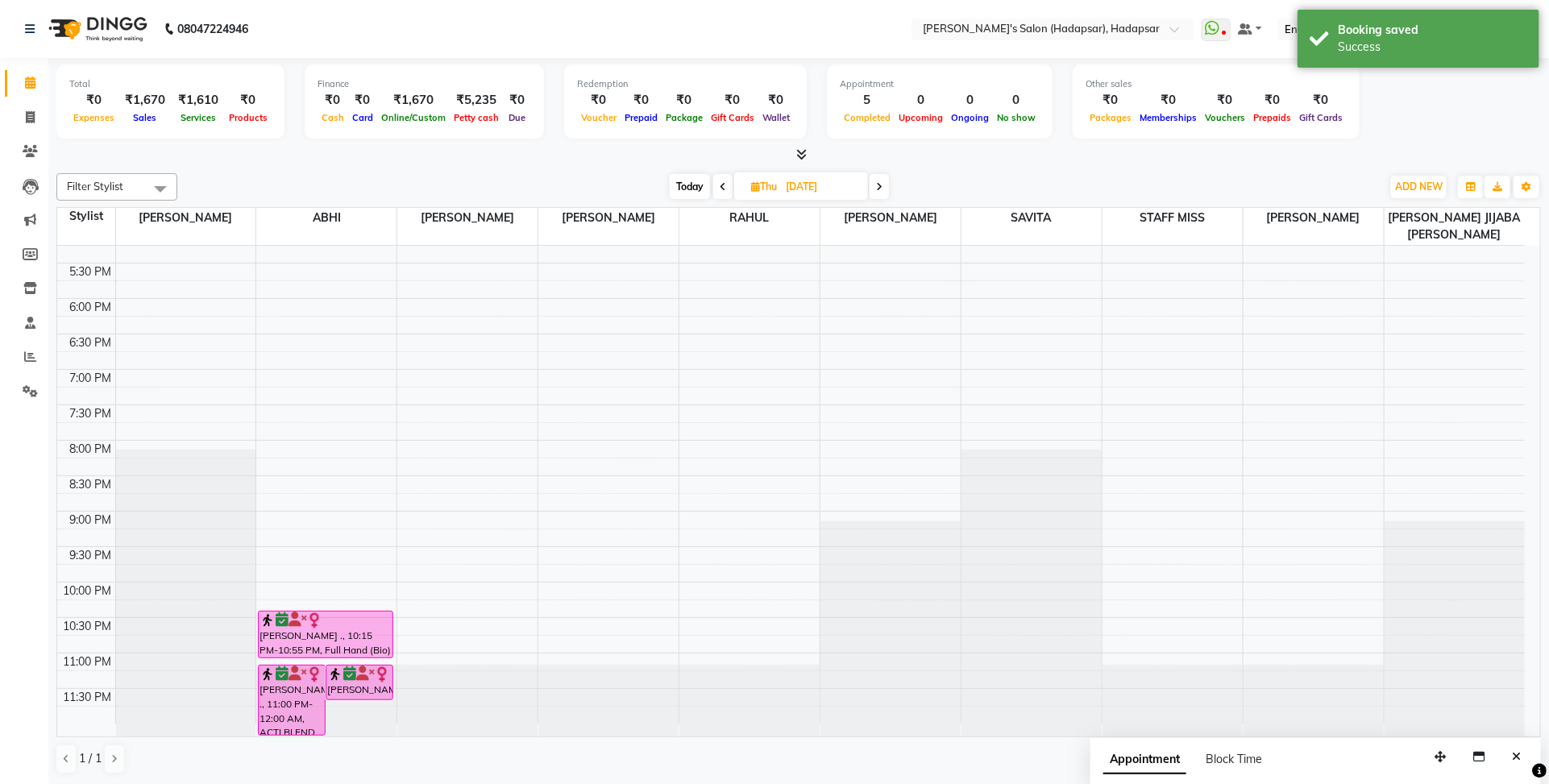
scroll to position [254, 0]
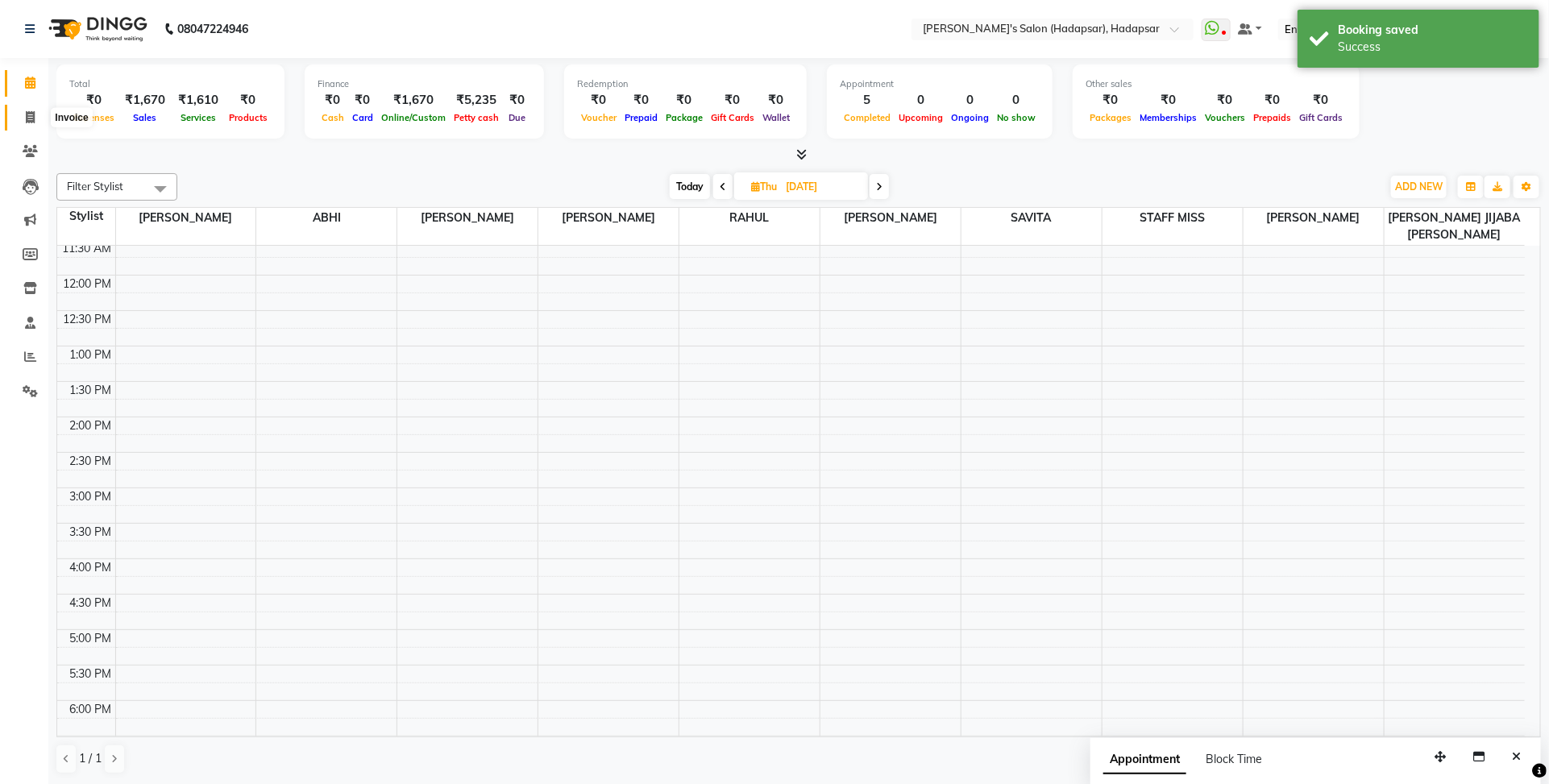
click at [22, 118] on span at bounding box center [31, 118] width 28 height 18
select select "service"
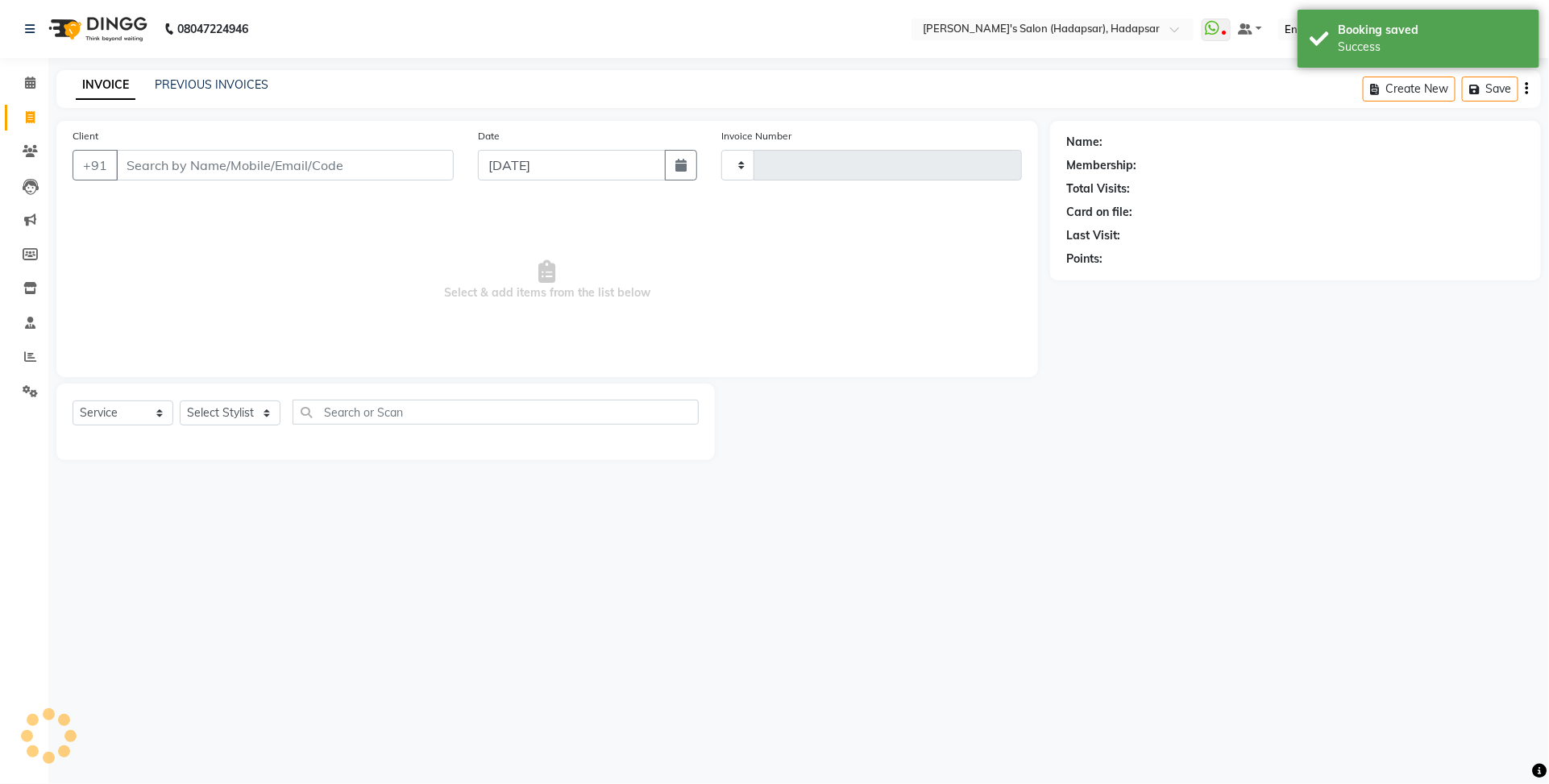
type input "1510"
select select "108"
select select "9451"
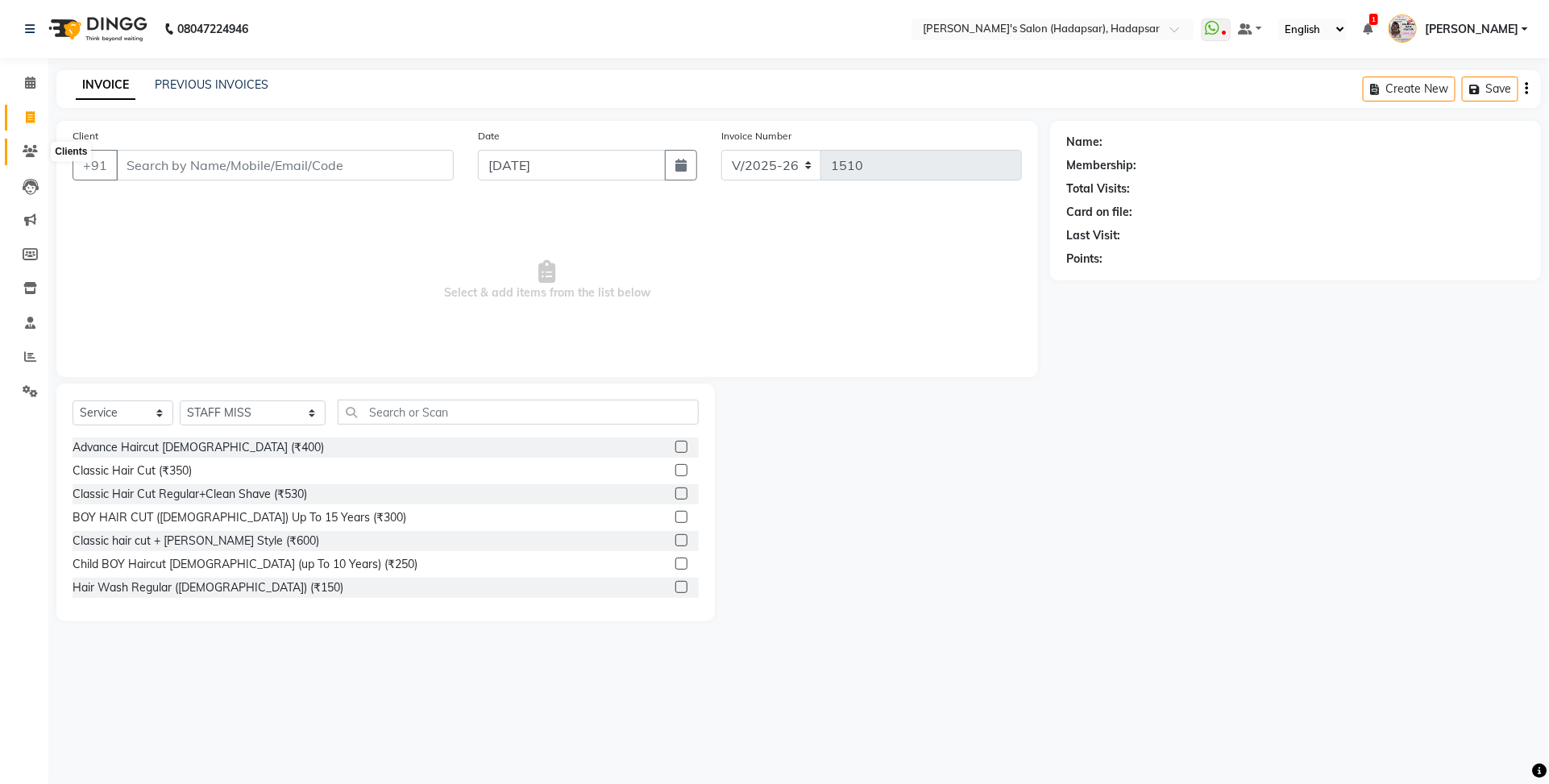
click at [28, 157] on icon at bounding box center [30, 151] width 16 height 12
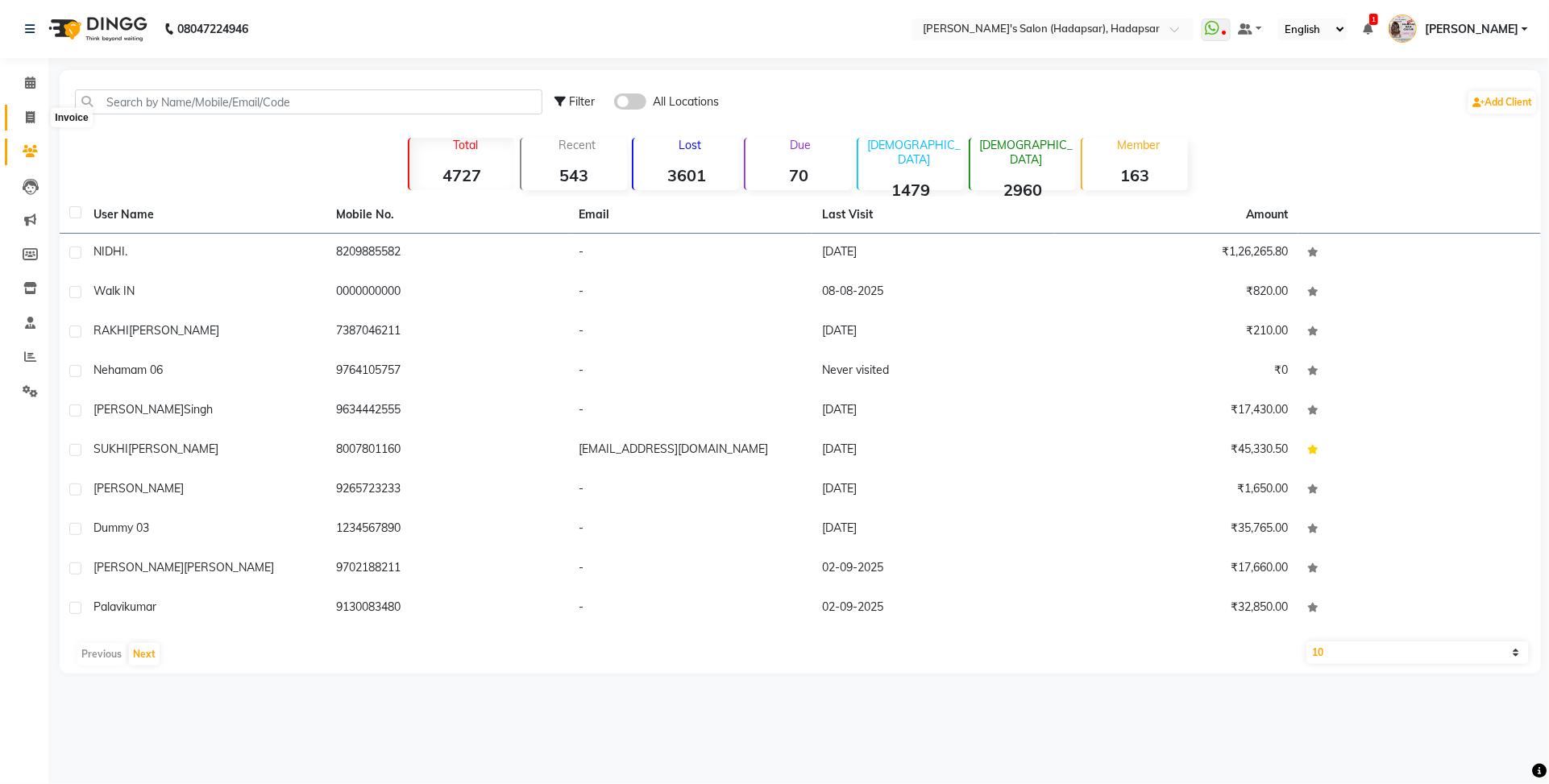
click at [29, 118] on icon at bounding box center [30, 117] width 9 height 12
select select "108"
select select "service"
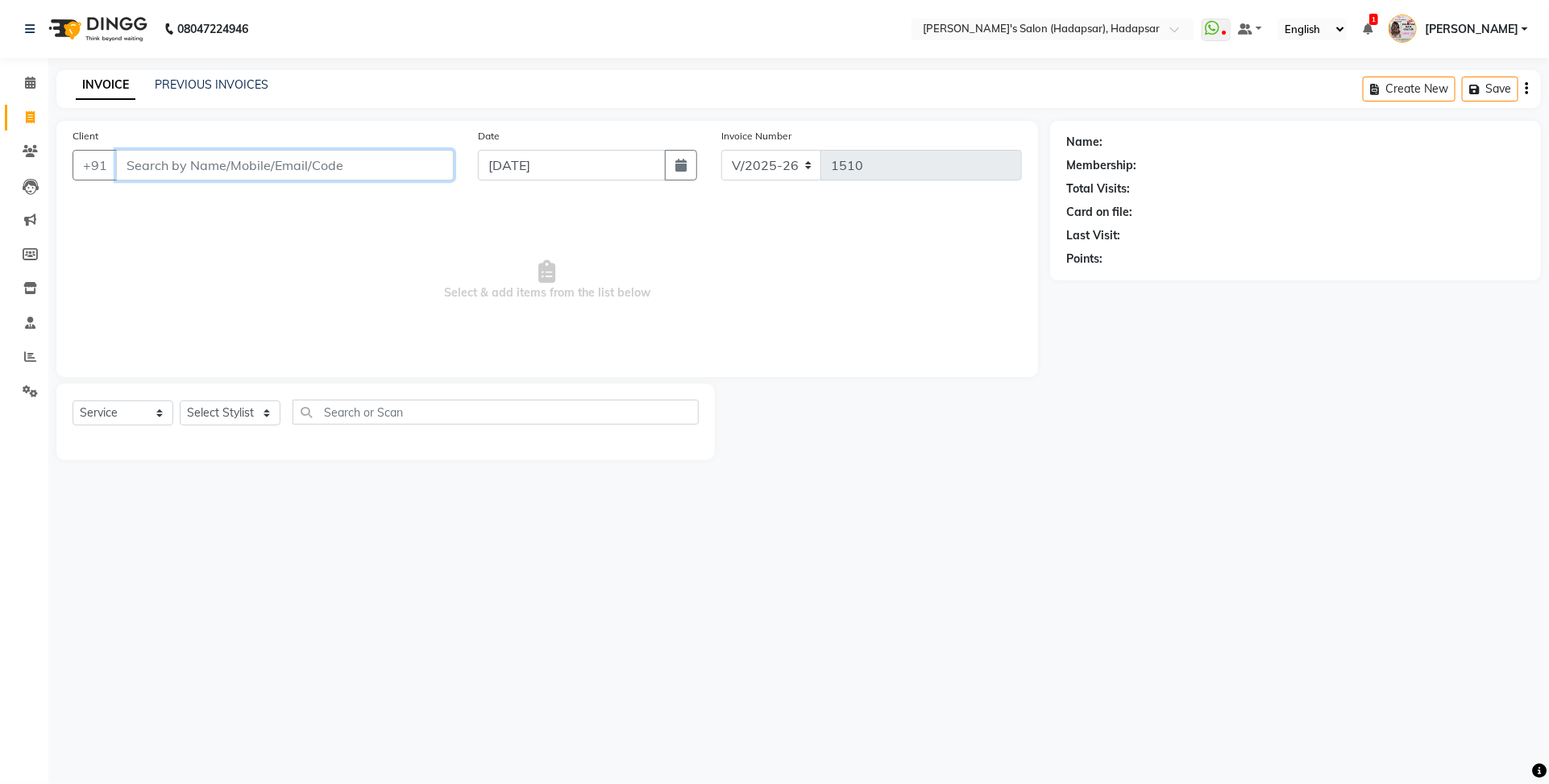
select select "9451"
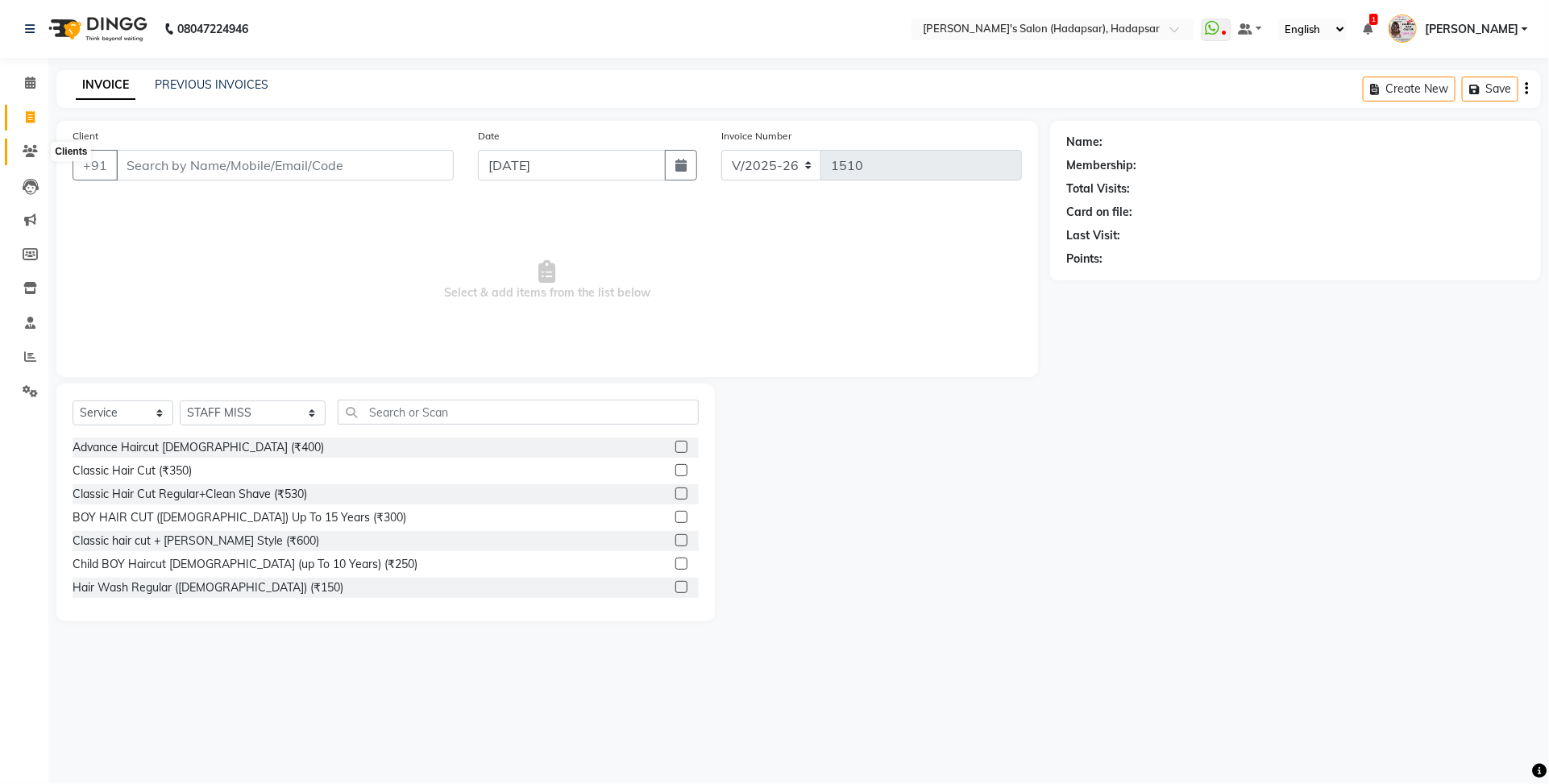
click at [17, 143] on span at bounding box center [31, 152] width 28 height 18
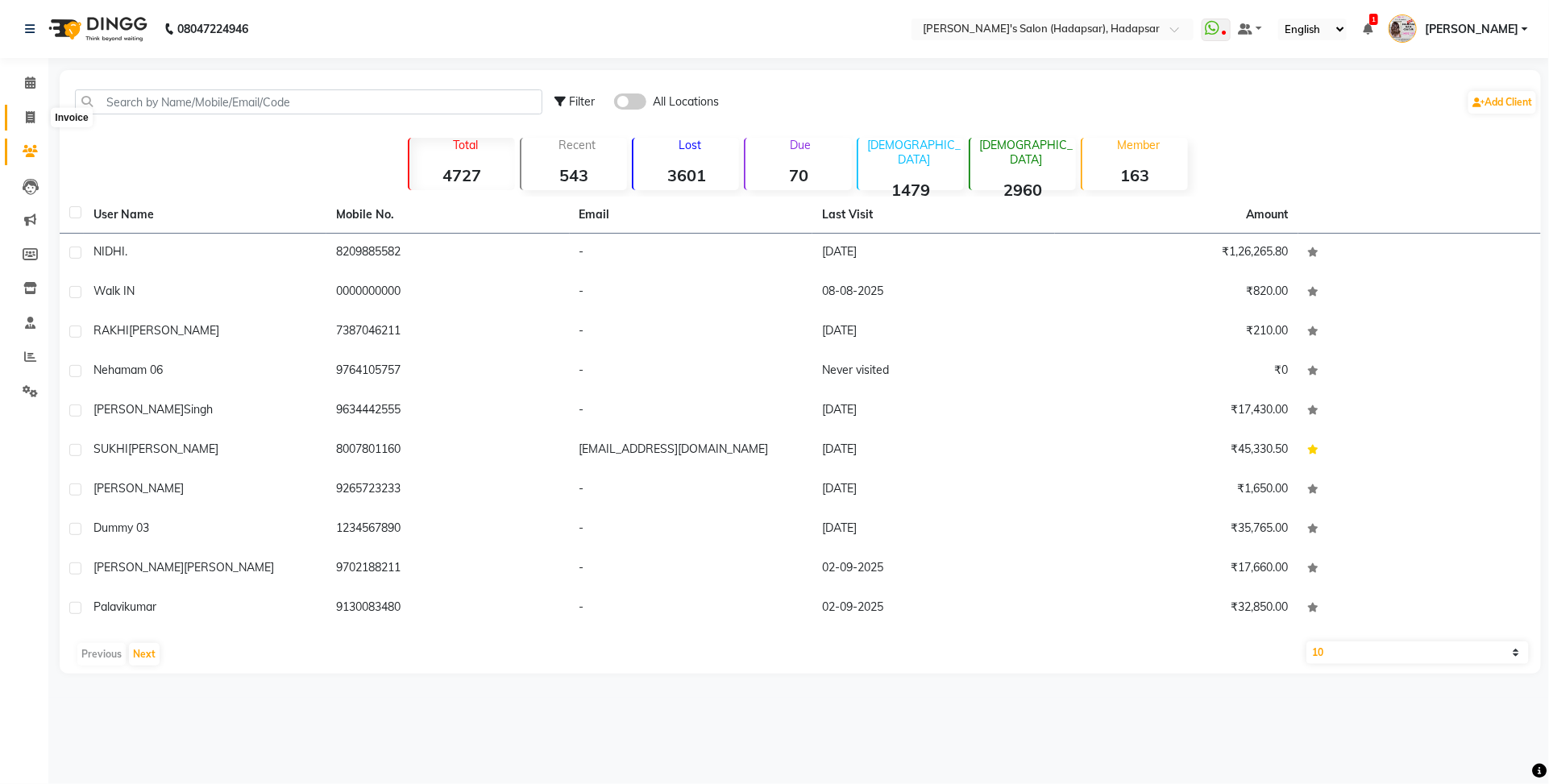
click at [36, 115] on span at bounding box center [31, 118] width 28 height 18
select select "108"
select select "service"
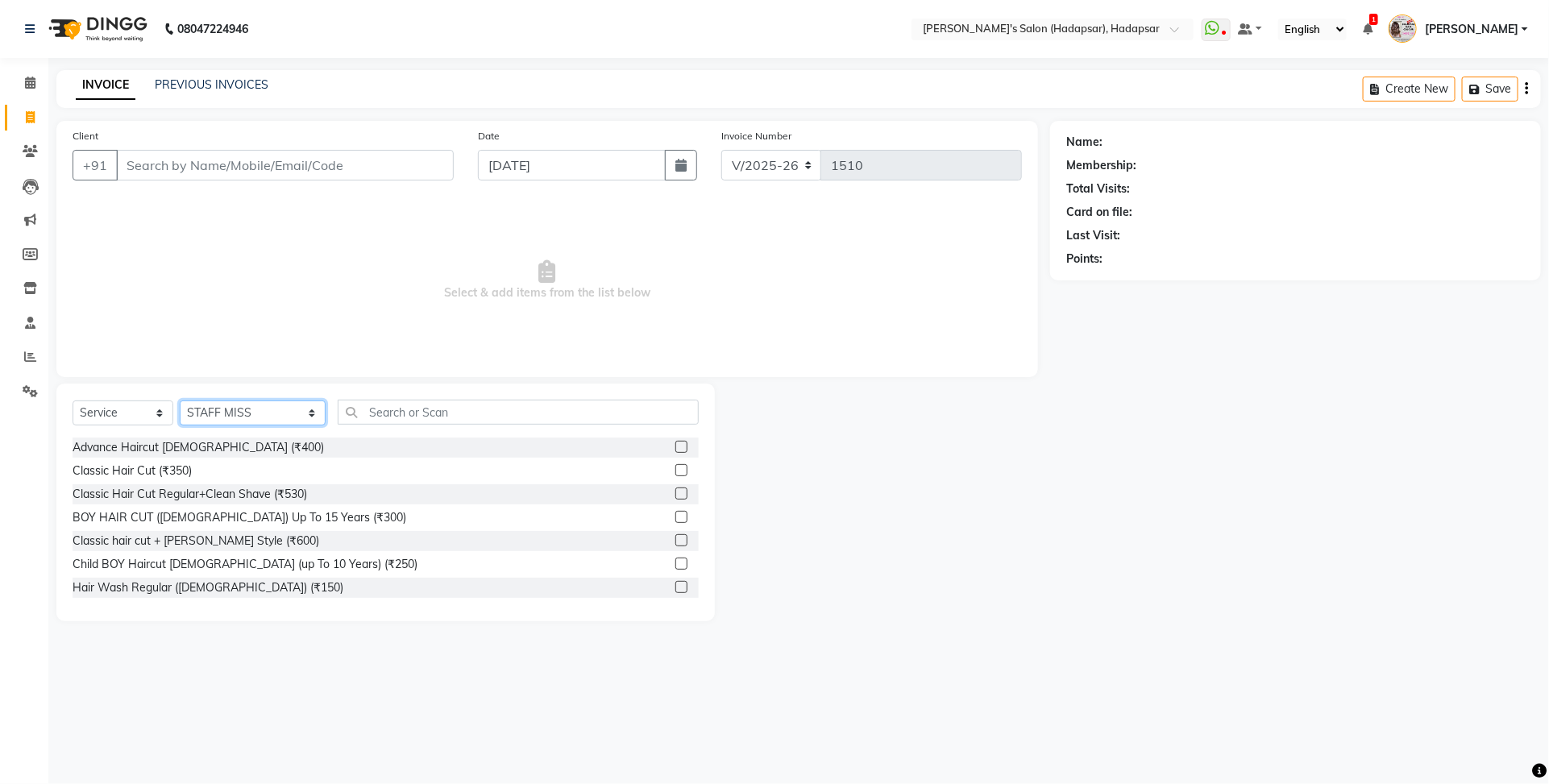
click at [252, 417] on select "Select Stylist ABHI [PERSON_NAME] [PERSON_NAME] MANAGER [PERSON_NAME] [PERSON_N…" at bounding box center [253, 413] width 146 height 25
select select "12670"
click at [180, 401] on select "Select Stylist ABHI [PERSON_NAME] [PERSON_NAME] MANAGER [PERSON_NAME] [PERSON_N…" at bounding box center [253, 413] width 146 height 25
click at [376, 409] on input "text" at bounding box center [518, 412] width 361 height 25
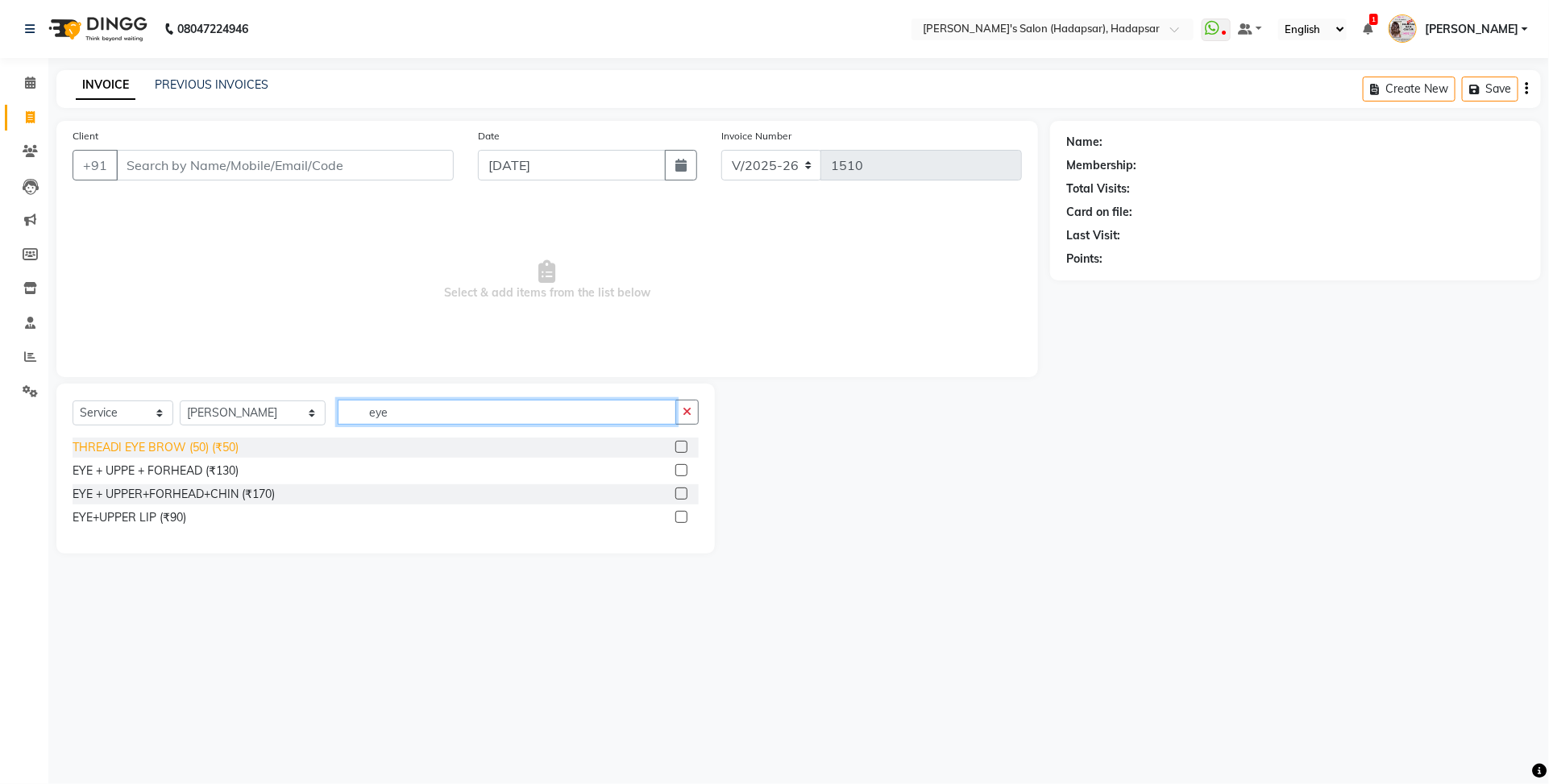
type input "eye"
click at [116, 442] on div "THREADI EYE BROW (50) (₹50)" at bounding box center [155, 448] width 166 height 17
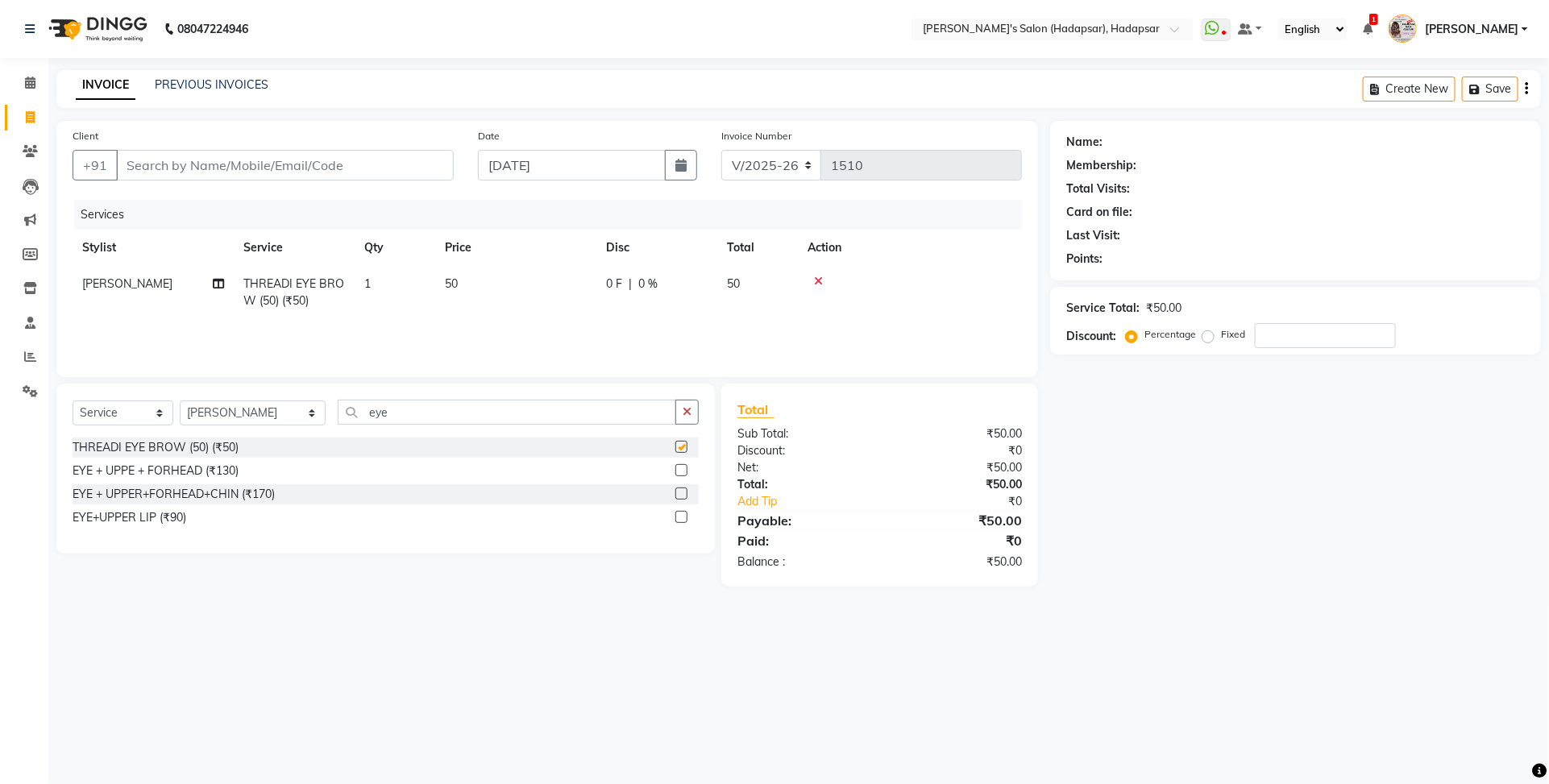
checkbox input "false"
click at [206, 166] on input "Client" at bounding box center [284, 164] width 338 height 31
type input "7"
type input "0"
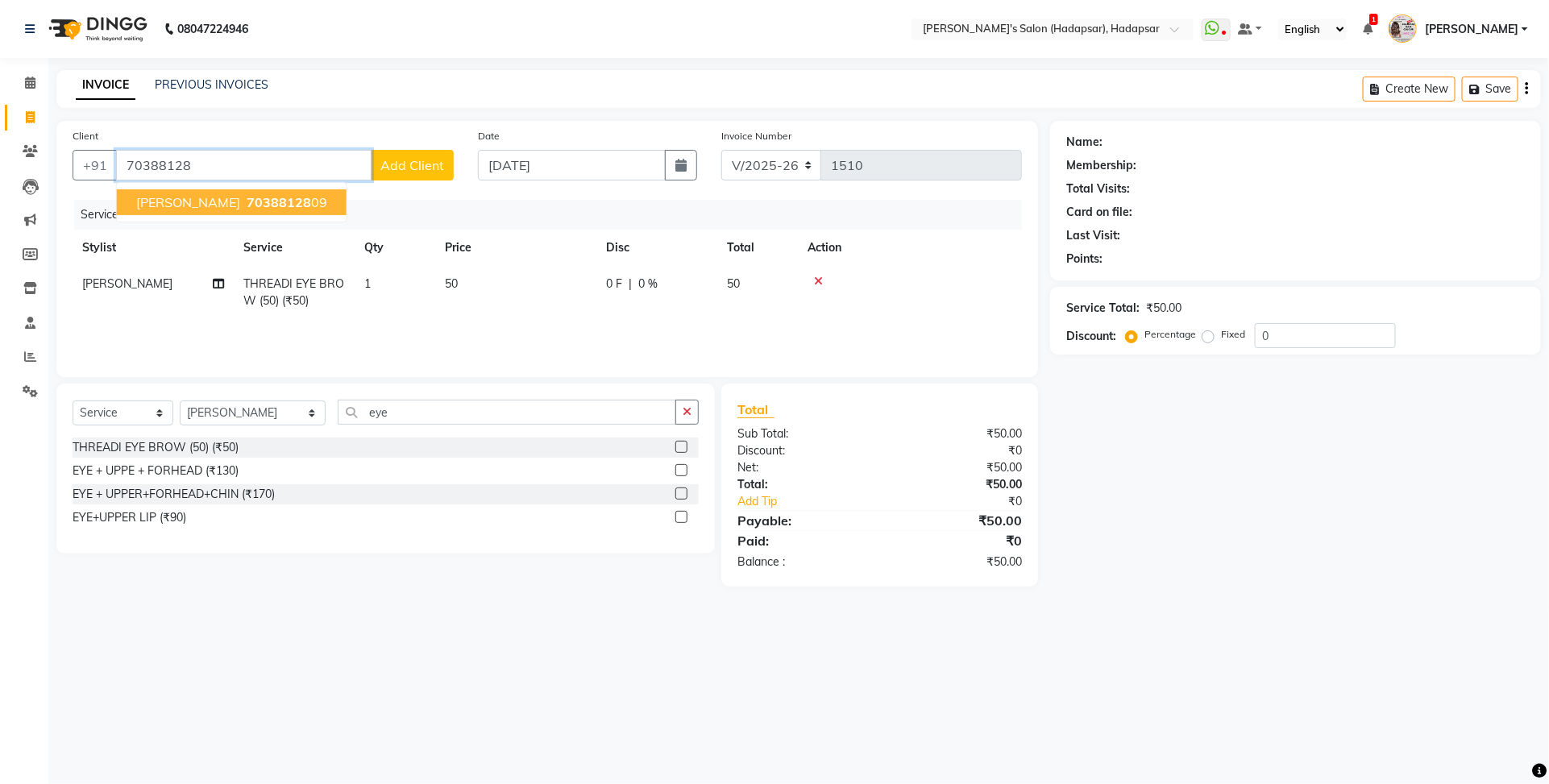
click at [126, 190] on button "[PERSON_NAME] 70388128 09" at bounding box center [231, 202] width 230 height 26
type input "7038812809"
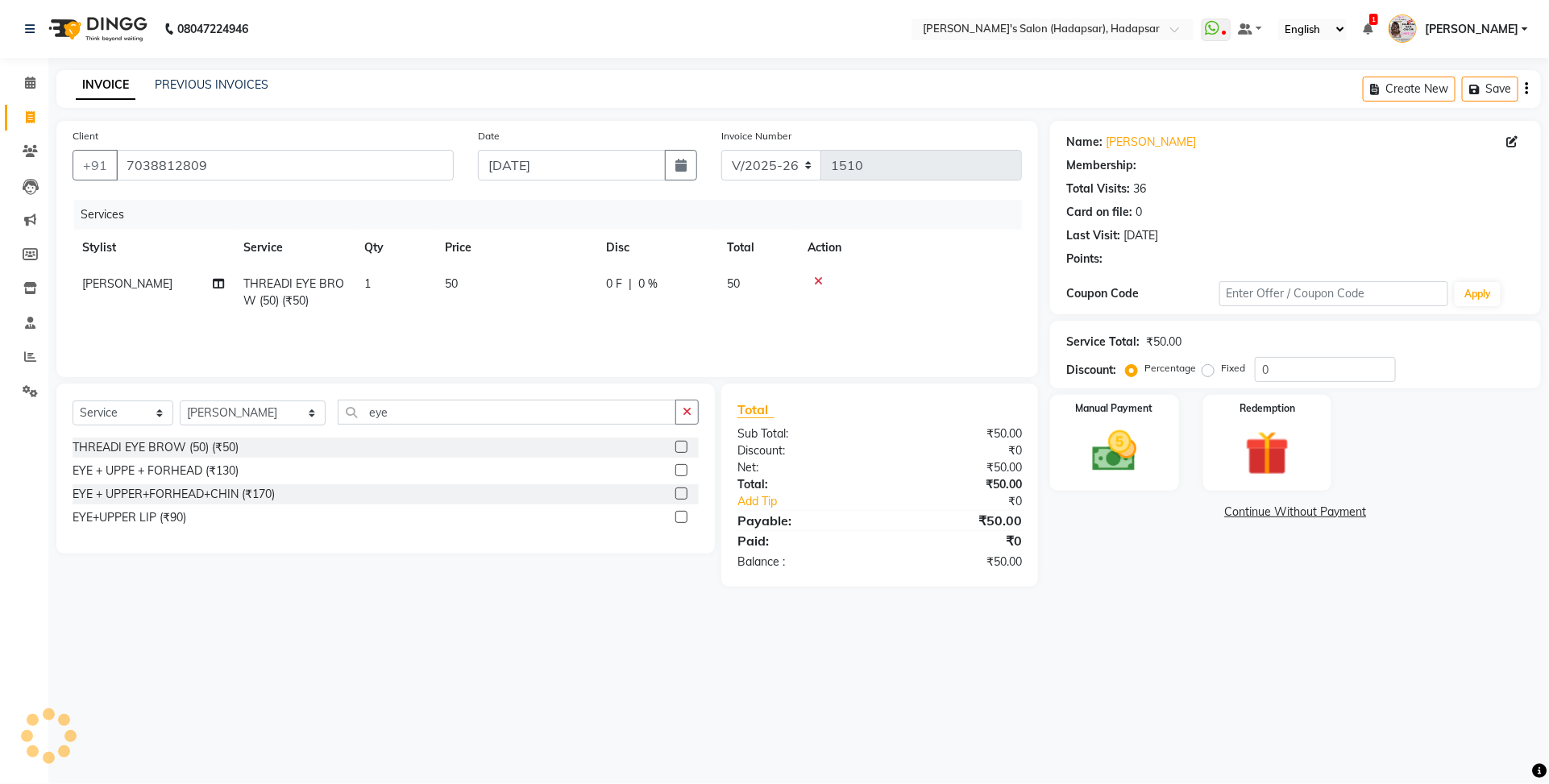
type input "15"
select select "1: Object"
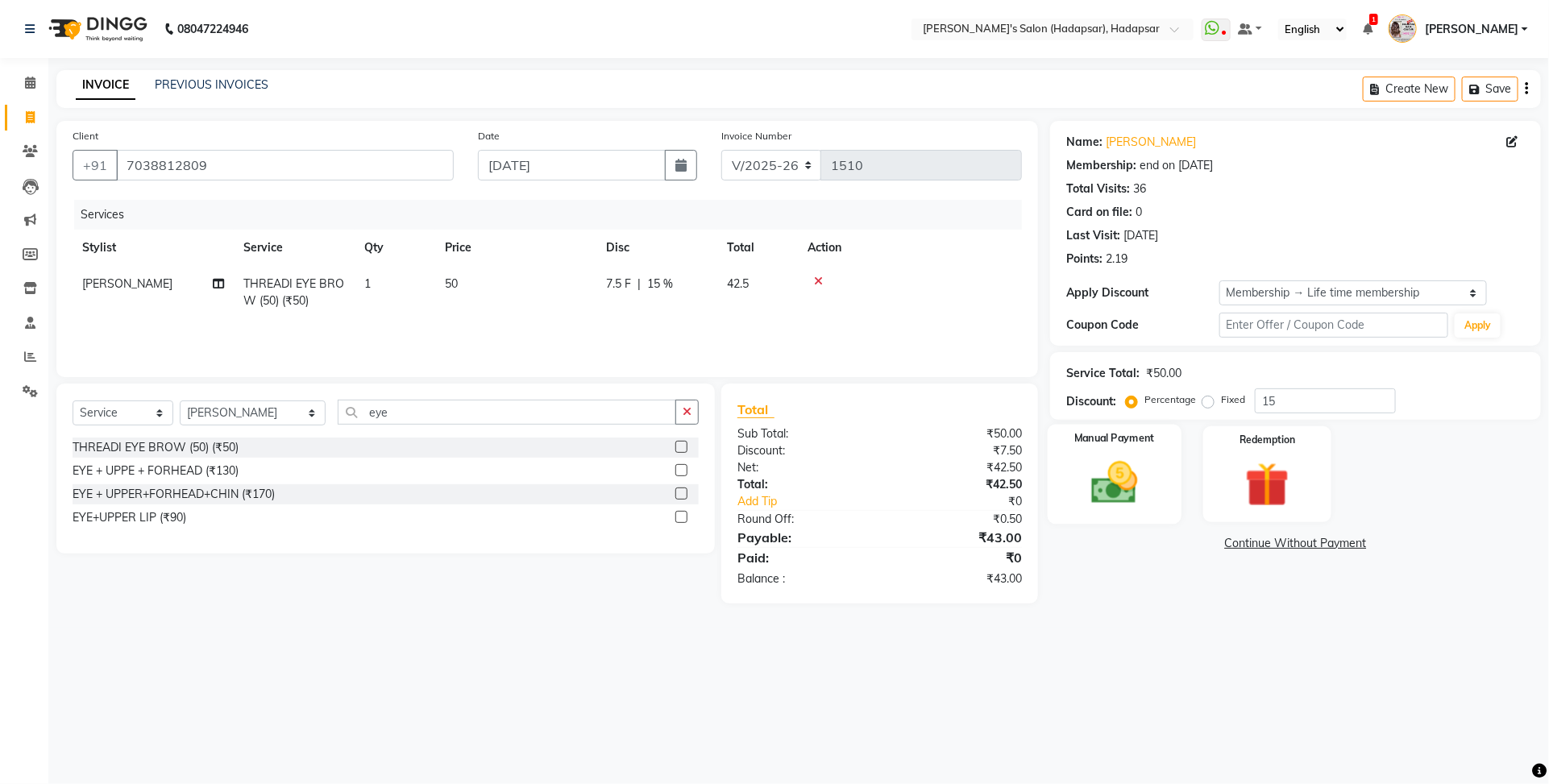
click at [1138, 479] on img at bounding box center [1114, 482] width 75 height 53
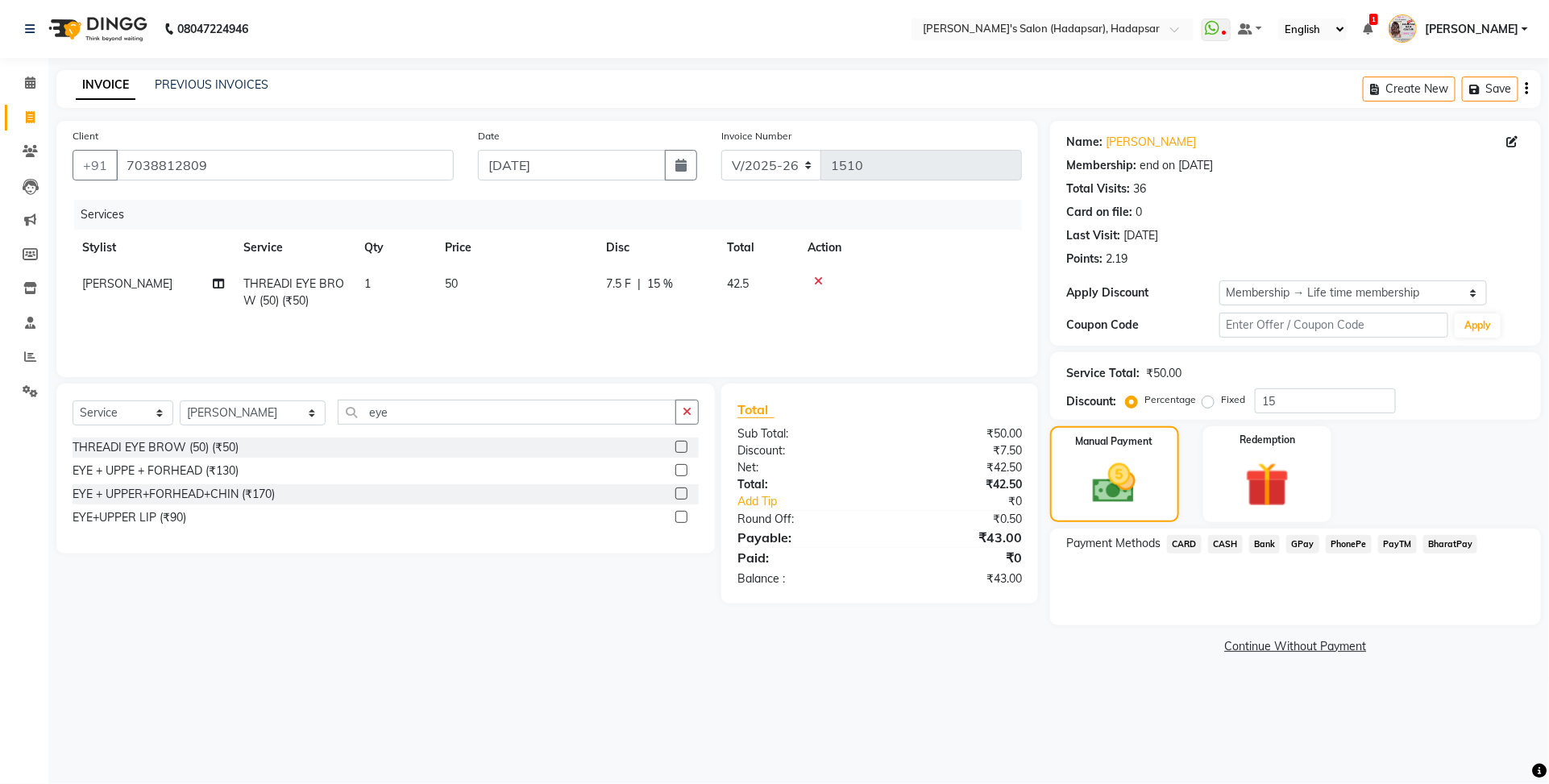
click at [1404, 548] on span "PayTM" at bounding box center [1397, 544] width 39 height 18
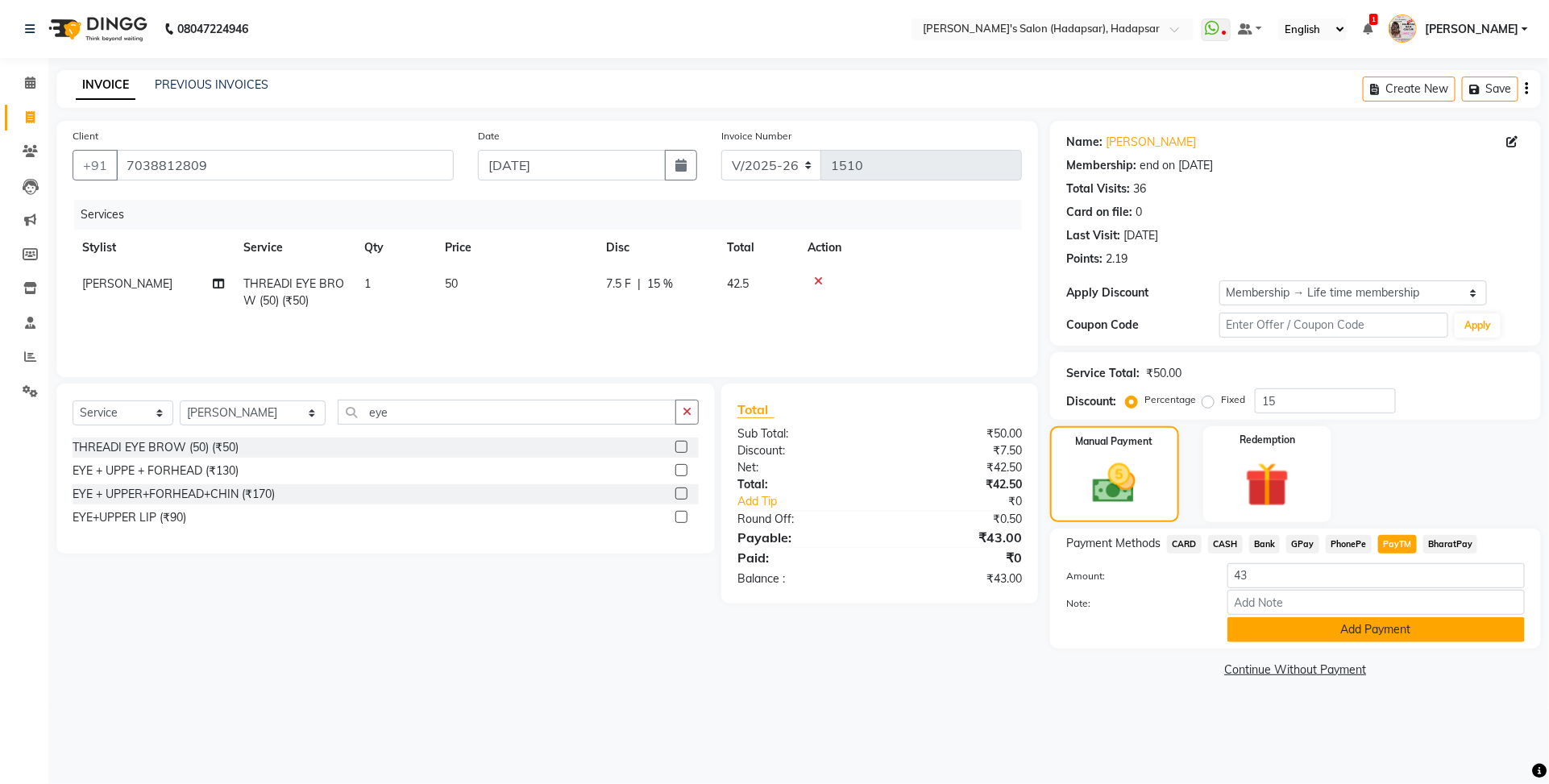
click at [1386, 634] on button "Add Payment" at bounding box center [1376, 630] width 297 height 25
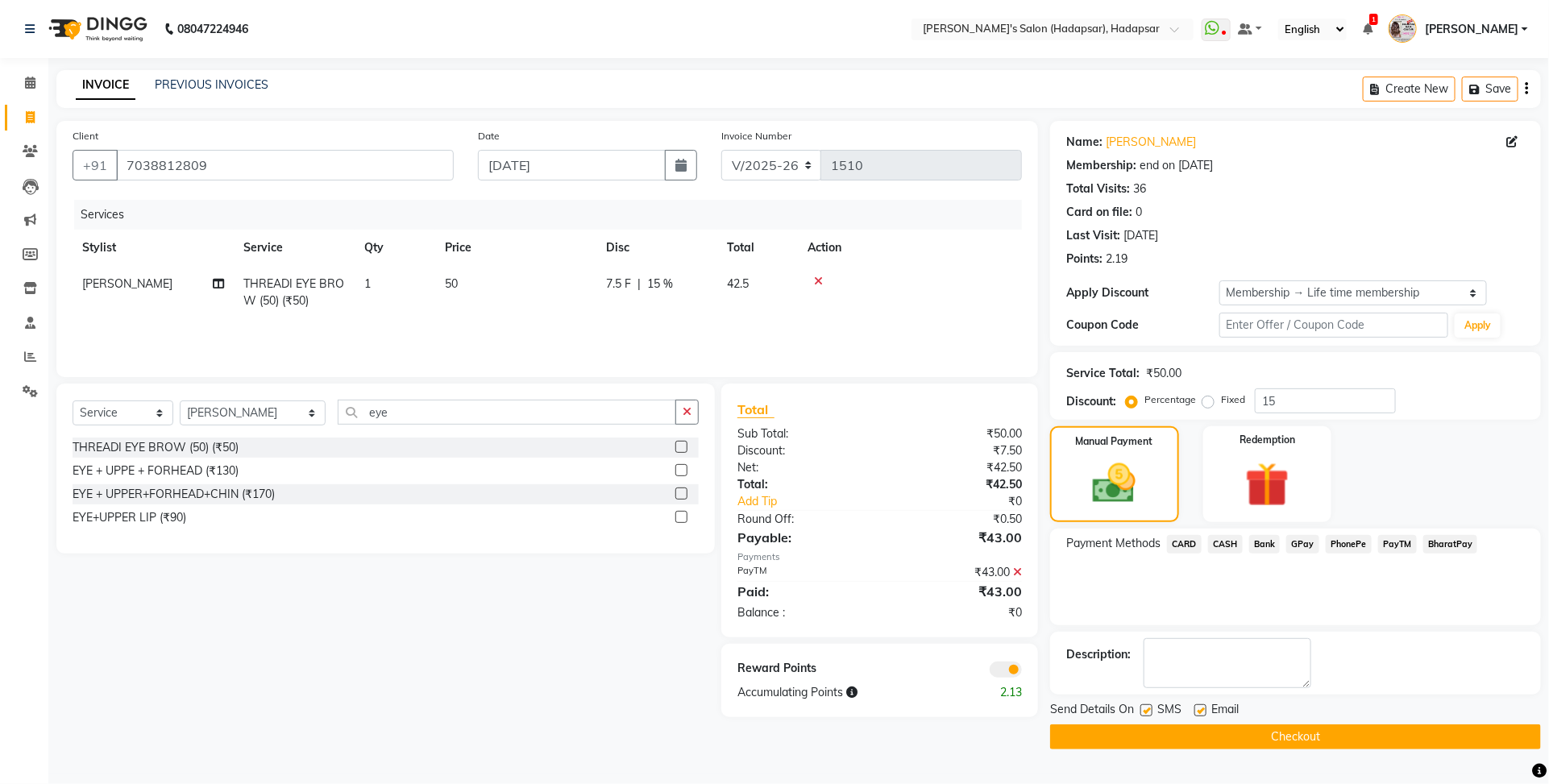
click at [1306, 745] on button "Checkout" at bounding box center [1295, 737] width 491 height 25
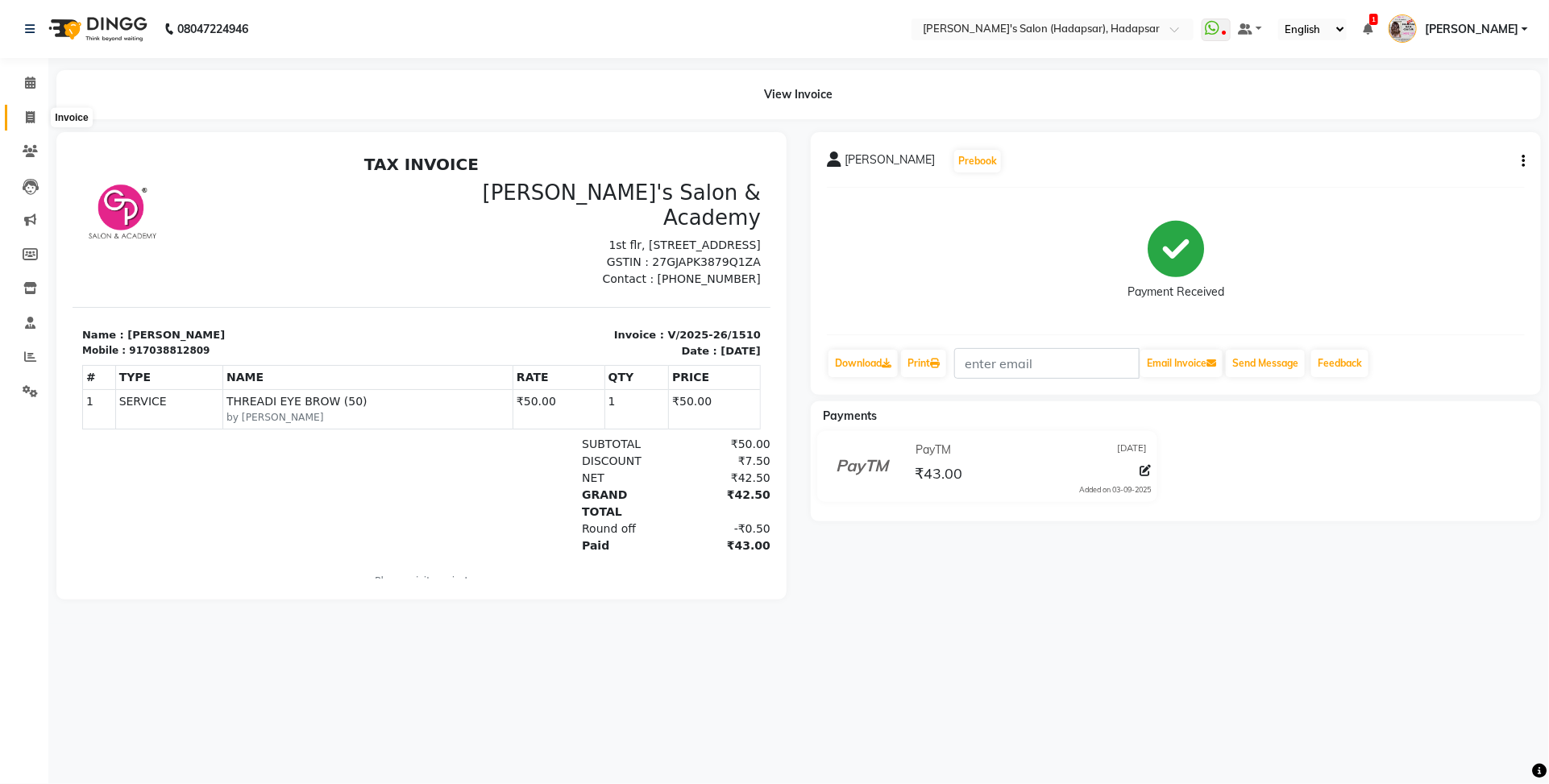
click at [26, 117] on icon at bounding box center [30, 117] width 9 height 12
select select "108"
select select "service"
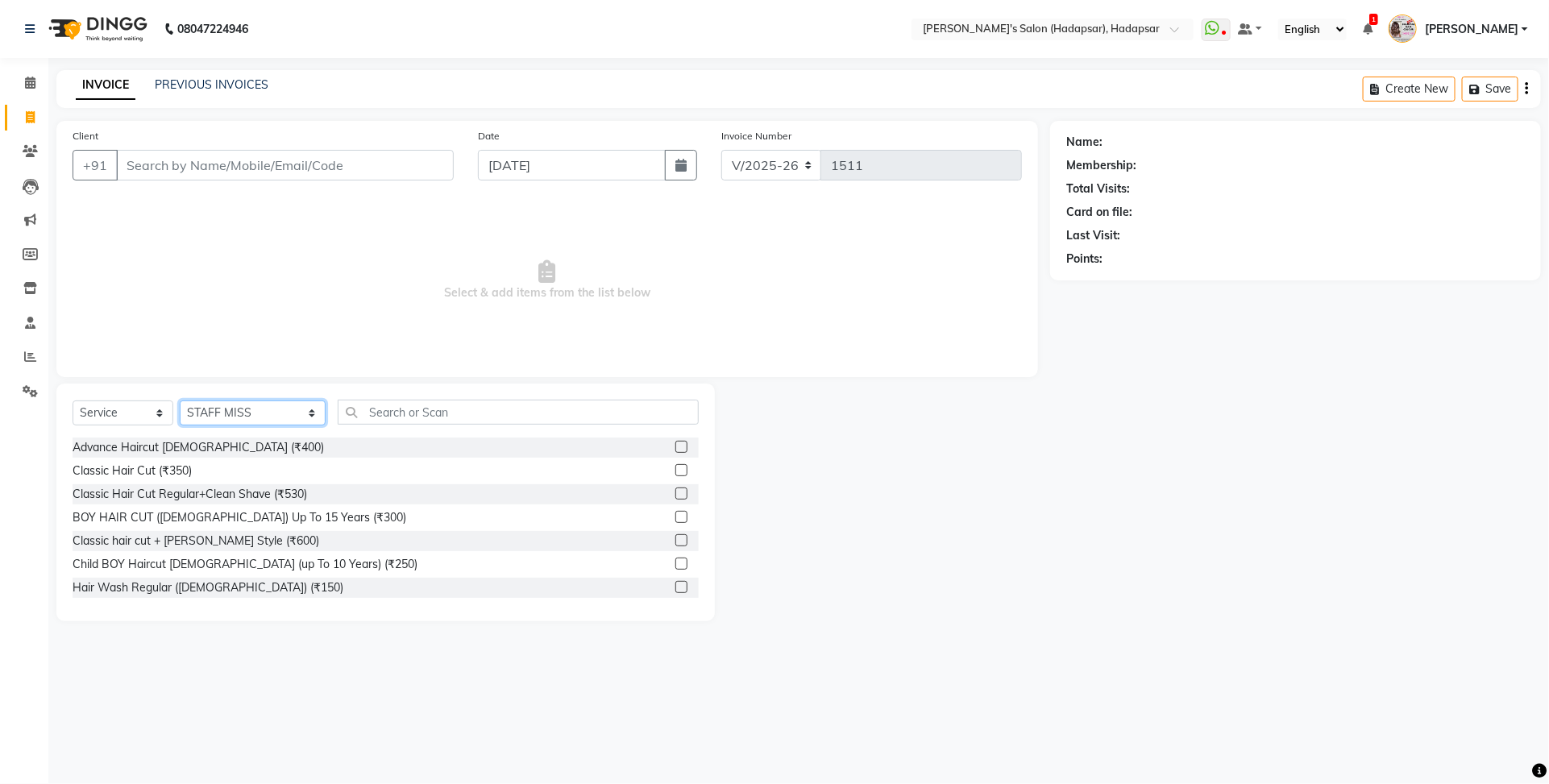
click at [268, 408] on select "Select Stylist ABHI [PERSON_NAME] [PERSON_NAME] MANAGER [PERSON_NAME] [PERSON_N…" at bounding box center [253, 413] width 146 height 25
select select "57237"
click at [180, 401] on select "Select Stylist ABHI [PERSON_NAME] [PERSON_NAME] MANAGER [PERSON_NAME] [PERSON_N…" at bounding box center [253, 413] width 146 height 25
click at [401, 412] on input "text" at bounding box center [518, 412] width 361 height 25
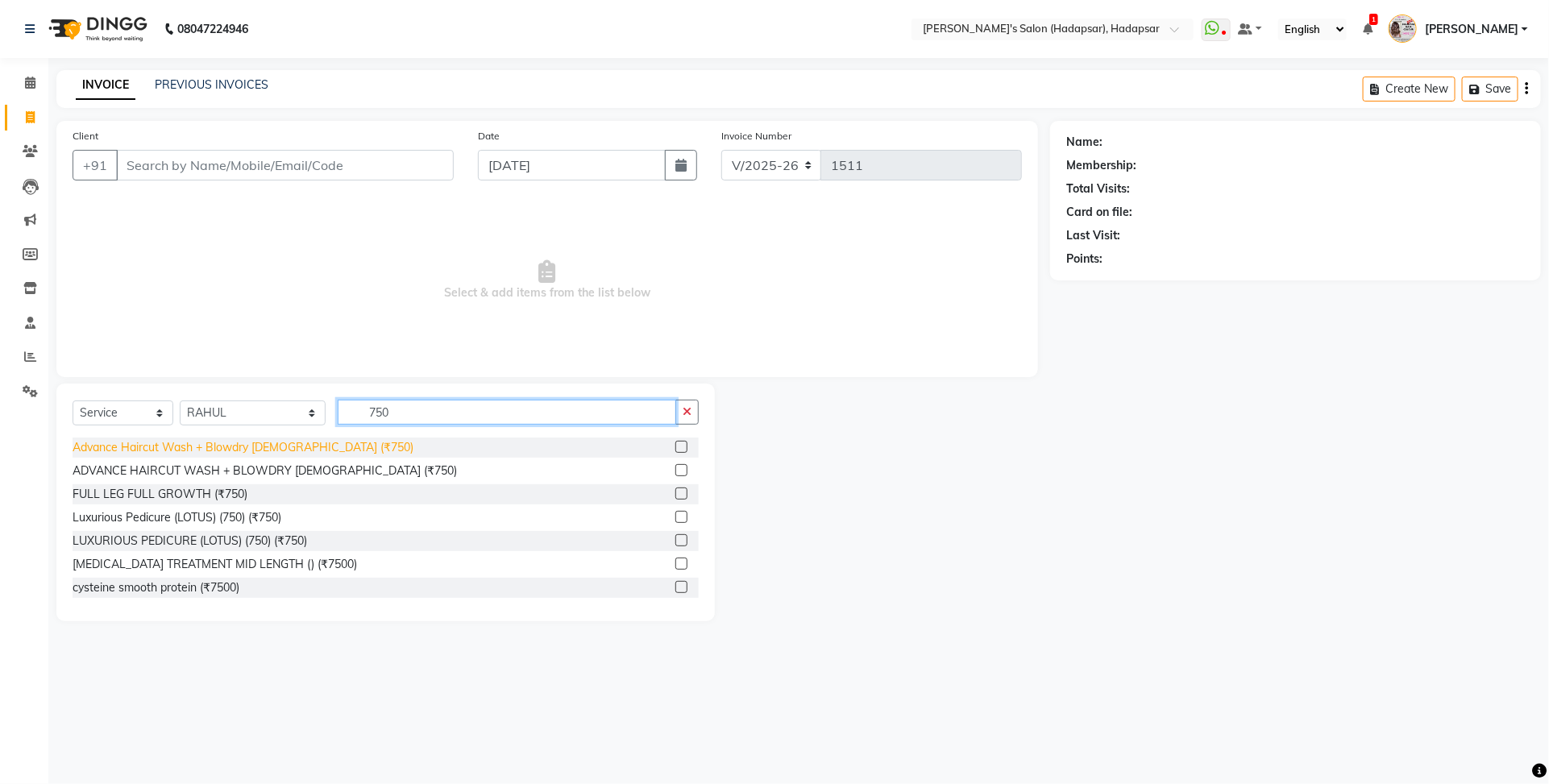
type input "750"
click at [300, 445] on div "Advance Haircut Wash + Blowdry [DEMOGRAPHIC_DATA] (₹750)" at bounding box center [243, 448] width 341 height 17
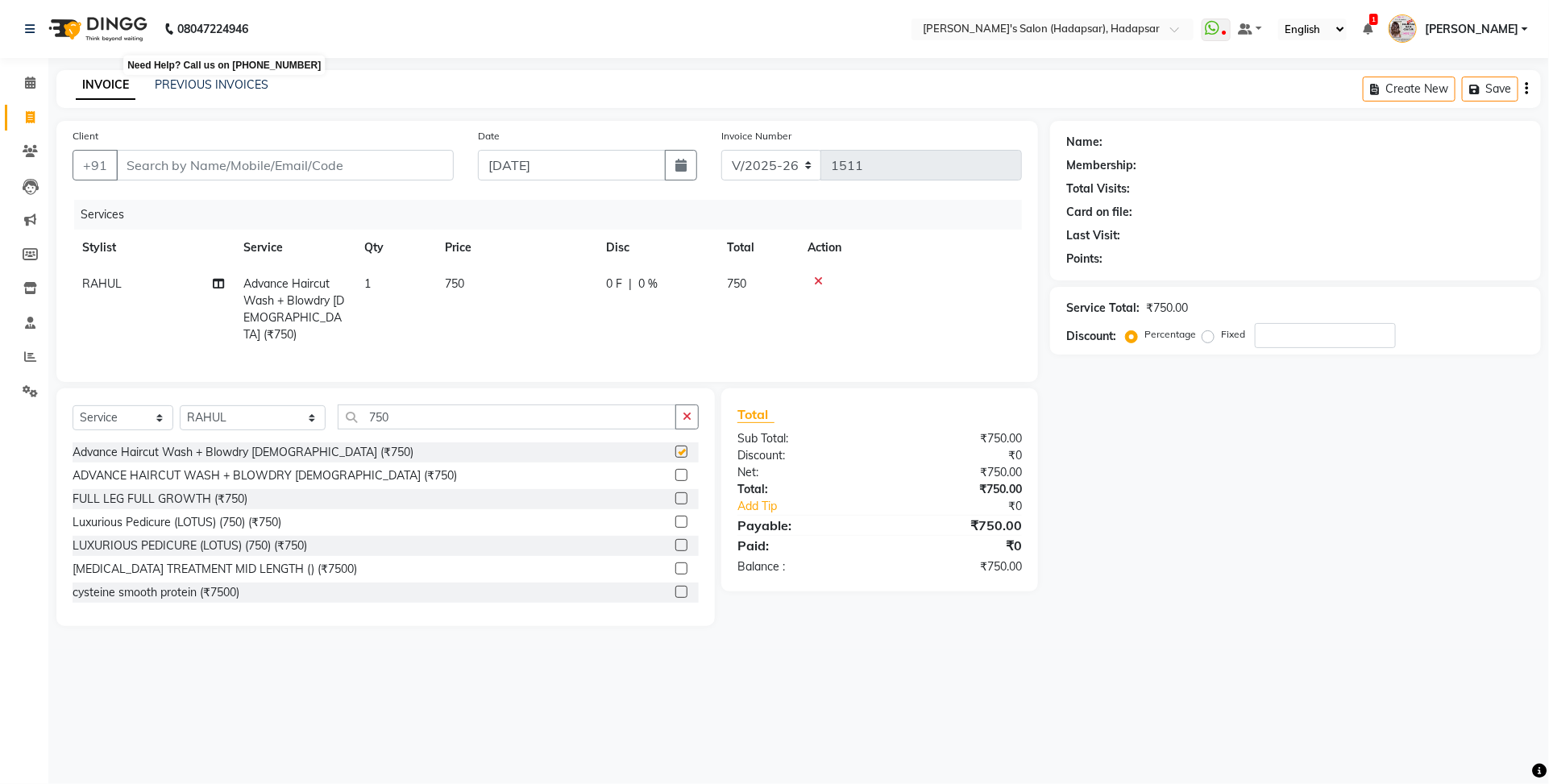
checkbox input "false"
drag, startPoint x: 199, startPoint y: 170, endPoint x: 194, endPoint y: 185, distance: 15.8
click at [197, 175] on input "Client" at bounding box center [284, 164] width 338 height 31
type input "7"
type input "0"
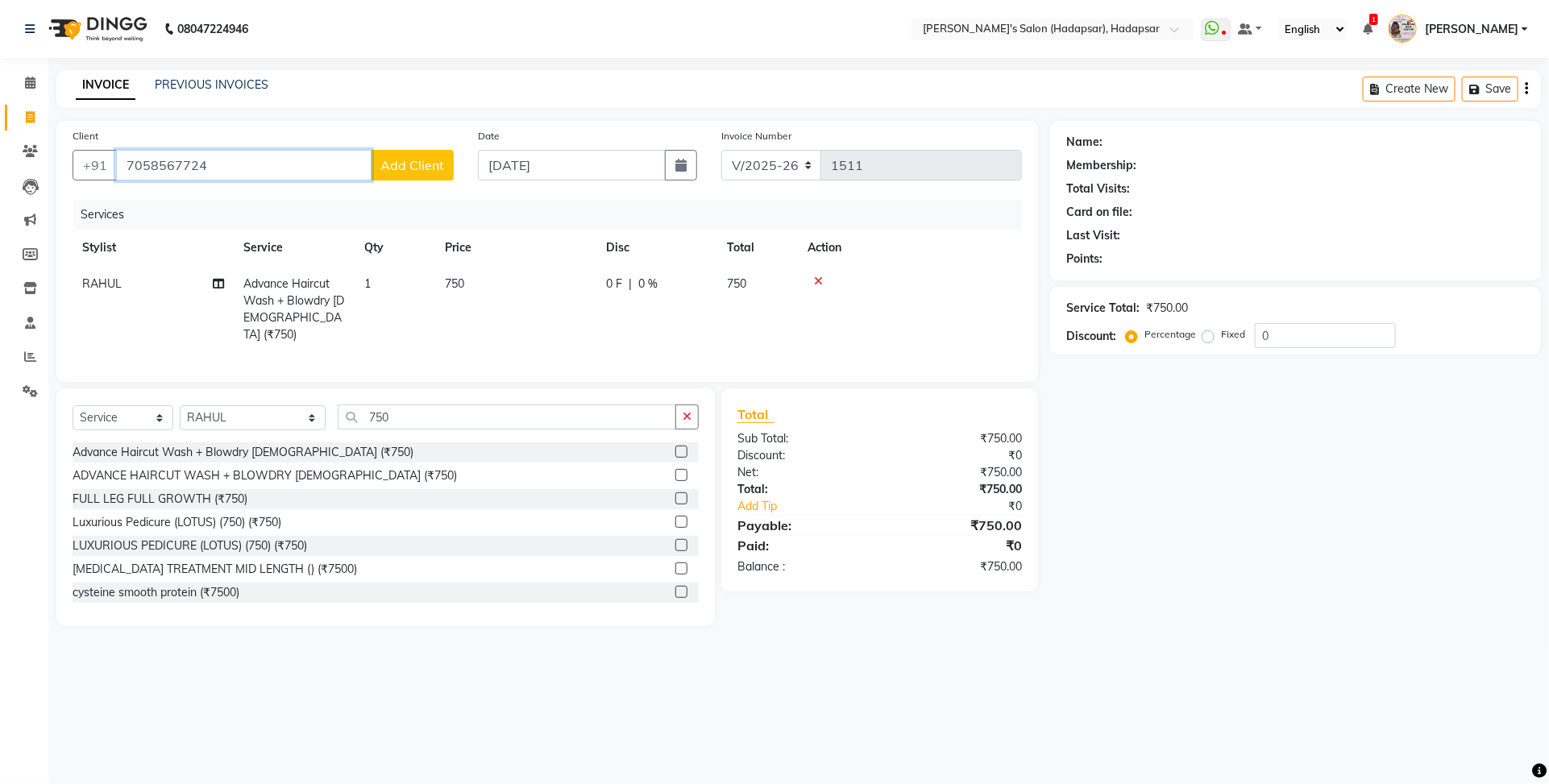
type input "7058567724"
click at [397, 171] on span "Add Client" at bounding box center [411, 165] width 64 height 17
select select "22"
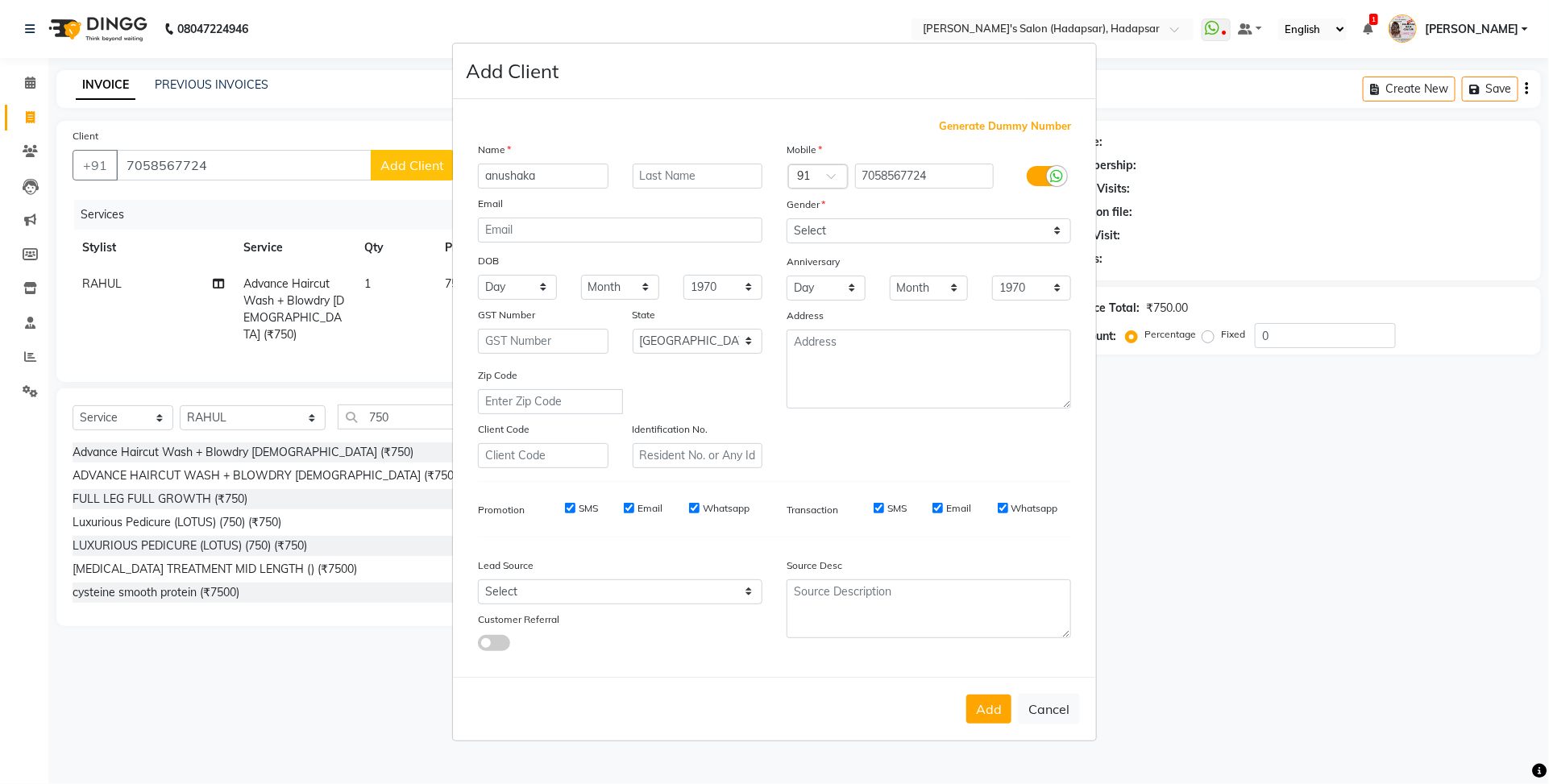
type input "anushaka"
click at [828, 226] on select "Select [DEMOGRAPHIC_DATA] [DEMOGRAPHIC_DATA] Other Prefer Not To Say" at bounding box center [929, 230] width 284 height 25
select select "[DEMOGRAPHIC_DATA]"
click at [786, 220] on select "Select [DEMOGRAPHIC_DATA] [DEMOGRAPHIC_DATA] Other Prefer Not To Say" at bounding box center [929, 230] width 284 height 25
click at [998, 706] on button "Add" at bounding box center [989, 709] width 45 height 29
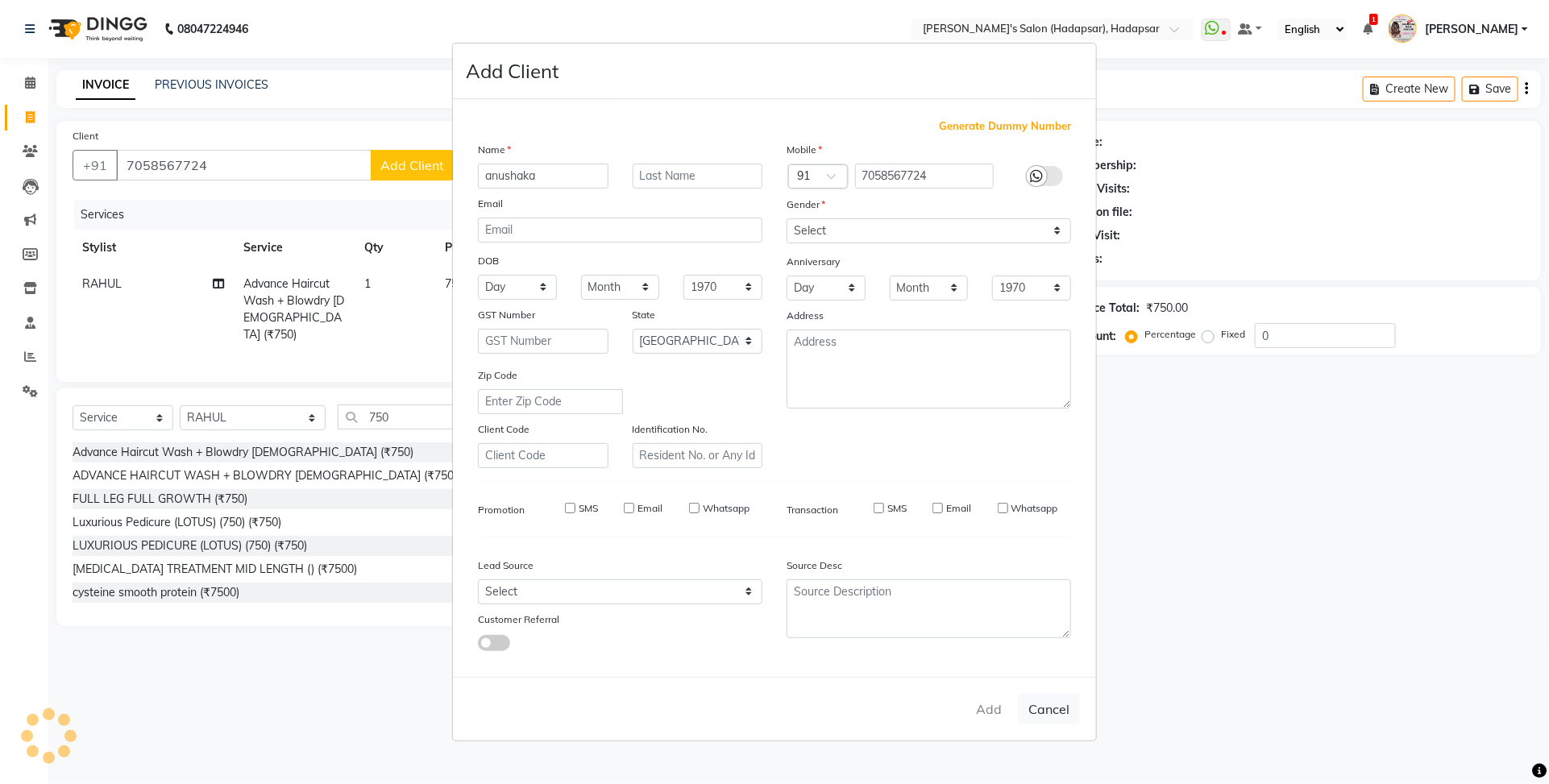
select select
select select "null"
select select
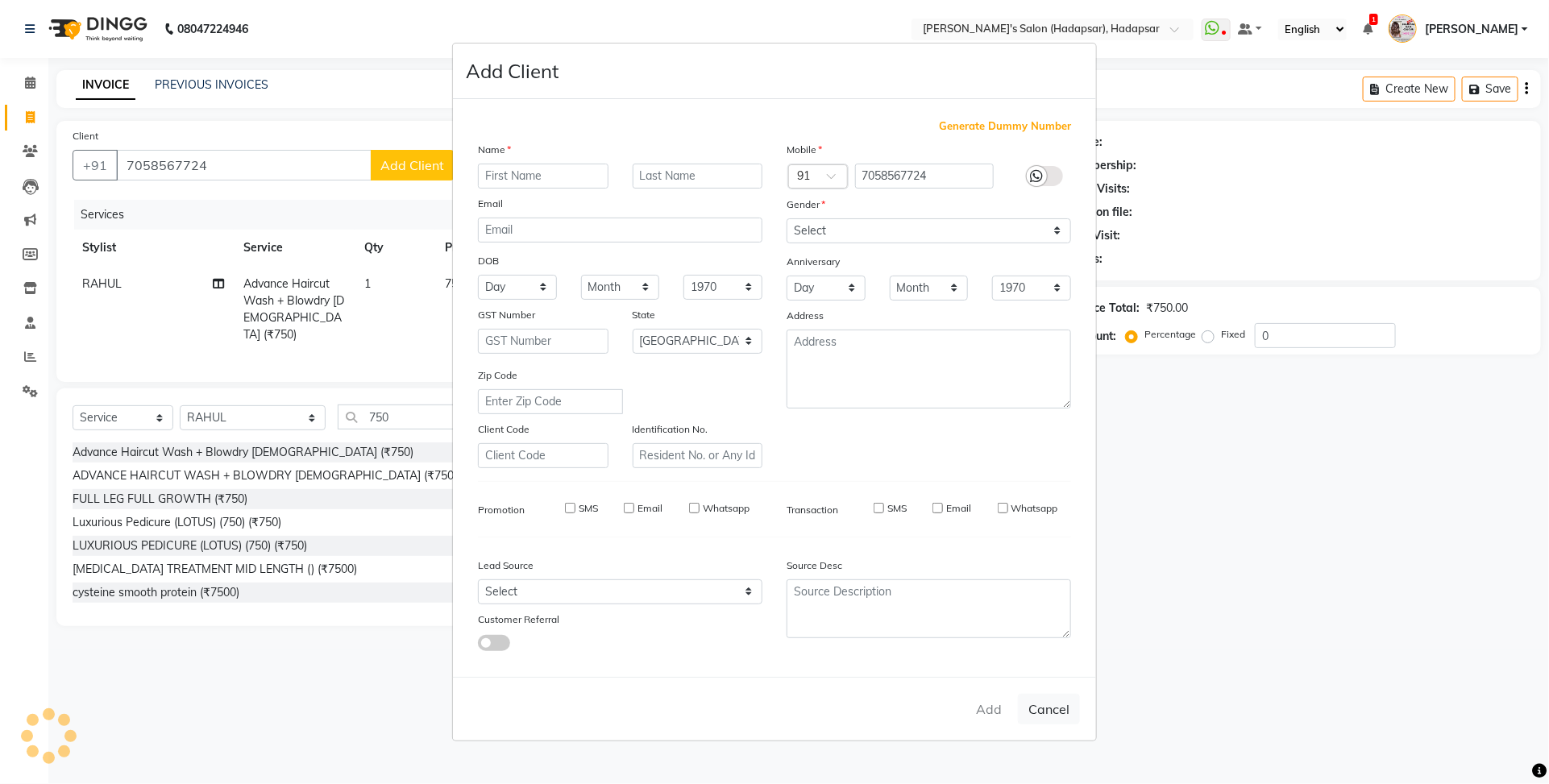
select select
checkbox input "false"
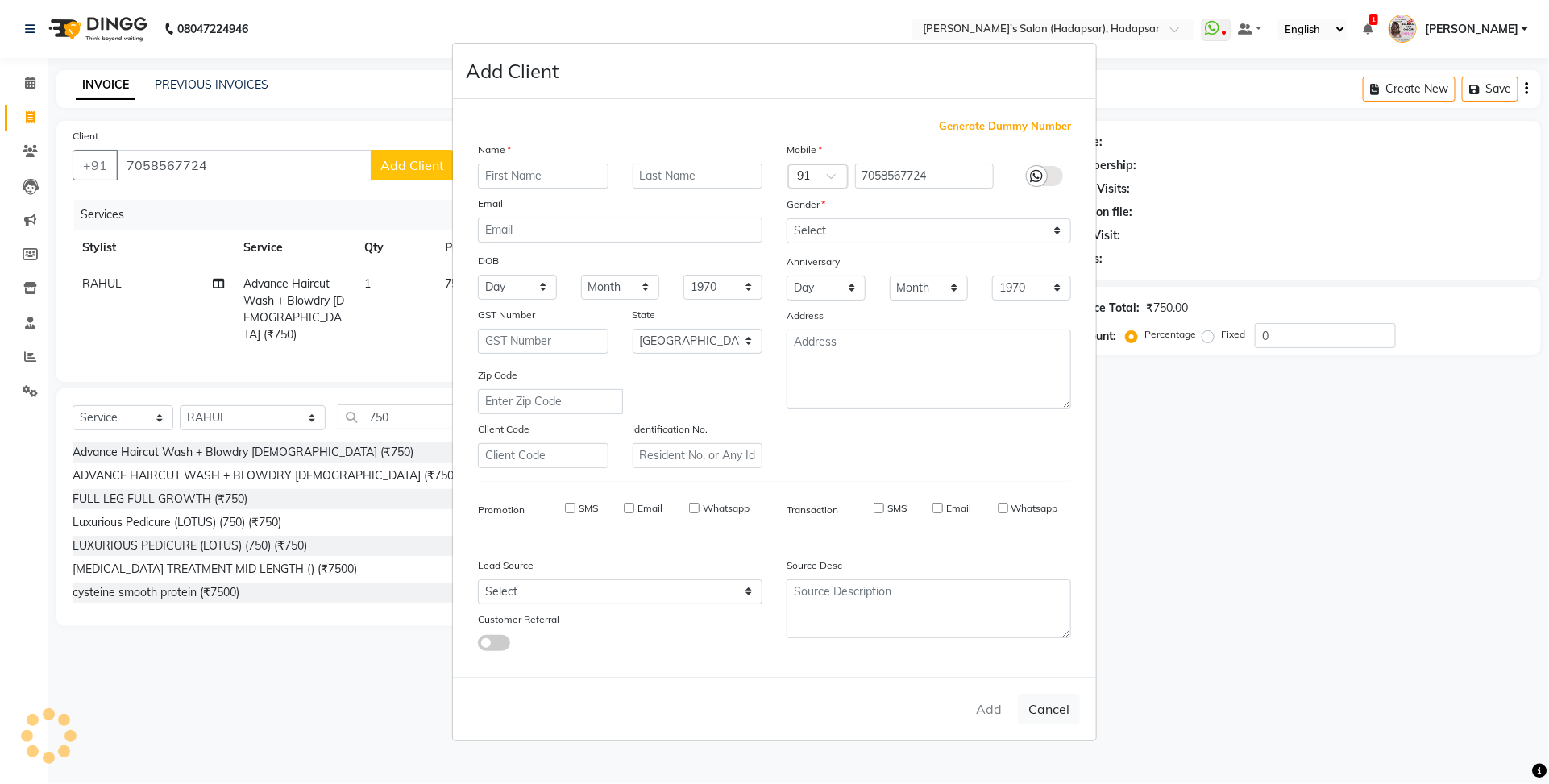
checkbox input "false"
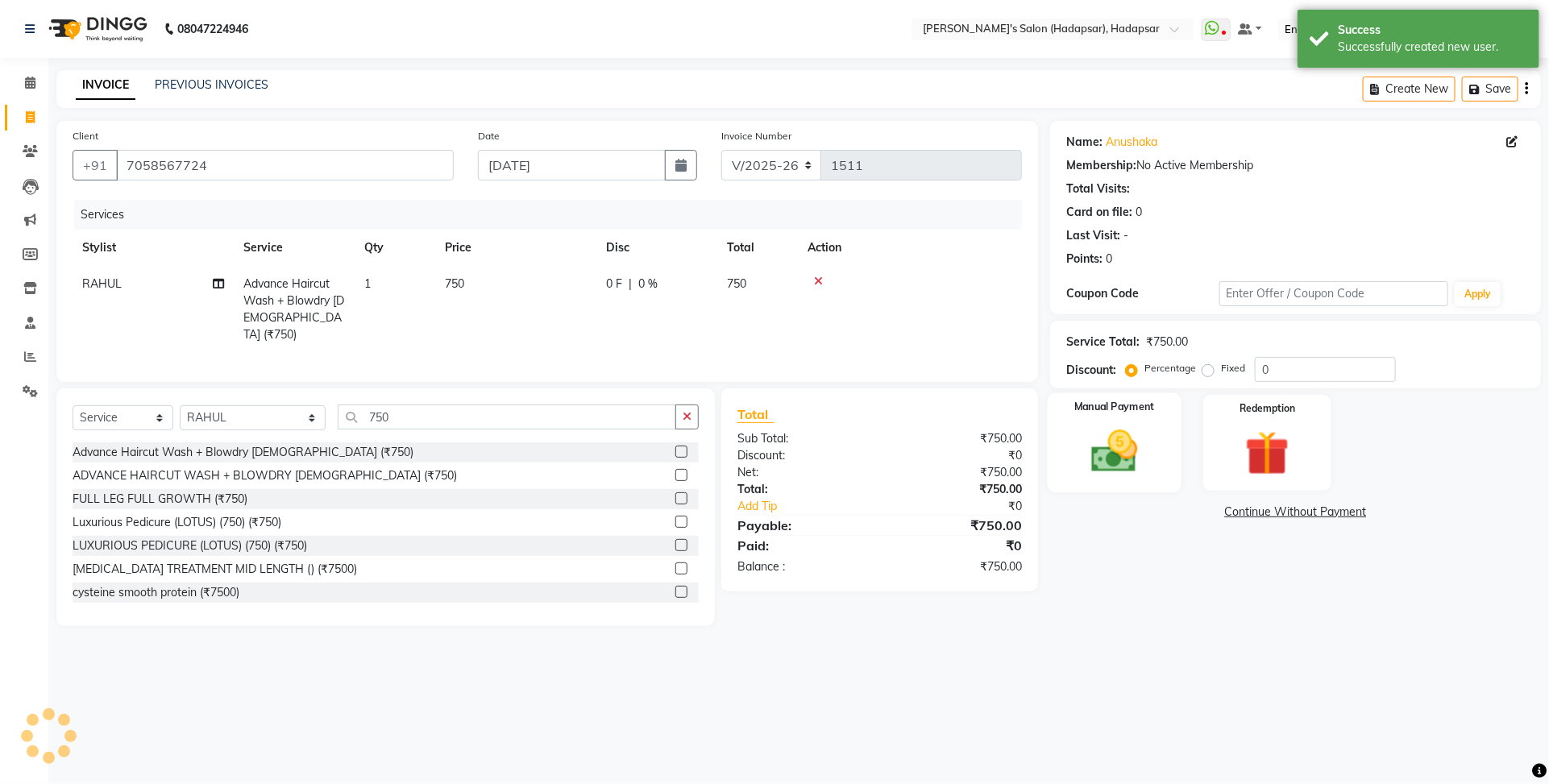
click at [1179, 442] on div "Manual Payment" at bounding box center [1114, 443] width 134 height 99
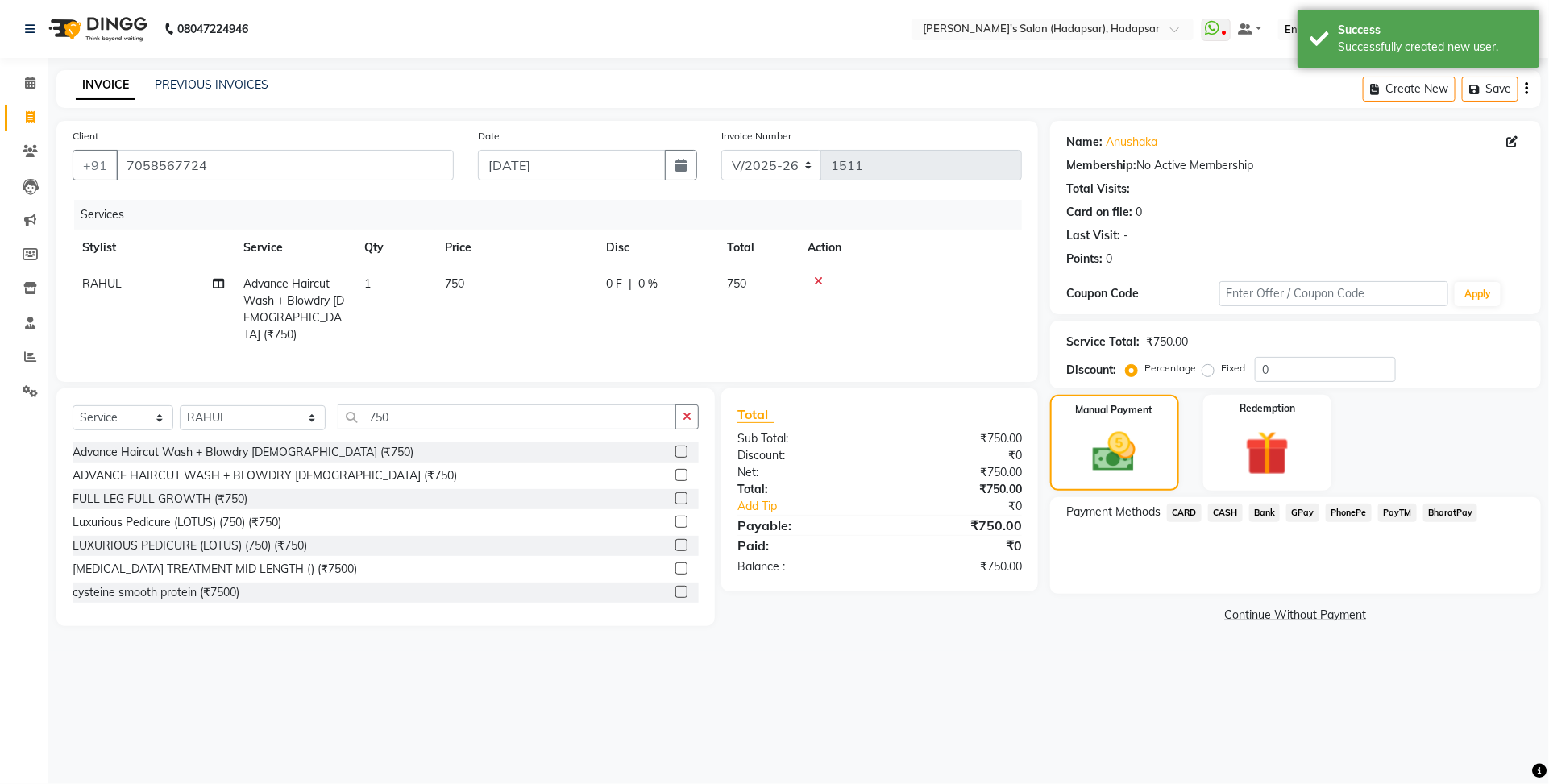
click at [1397, 511] on span "PayTM" at bounding box center [1397, 513] width 39 height 18
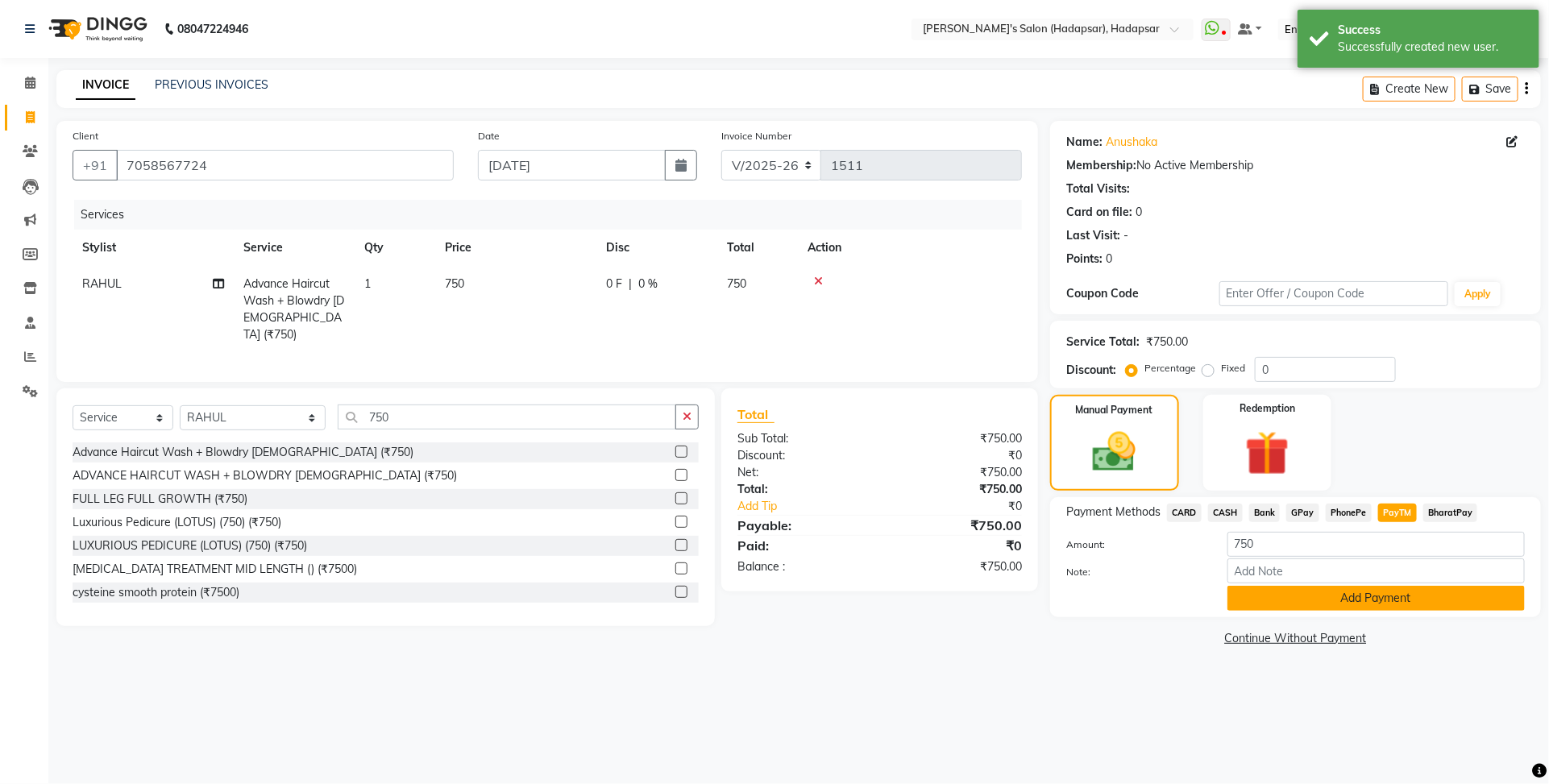
click at [1359, 594] on button "Add Payment" at bounding box center [1376, 598] width 297 height 25
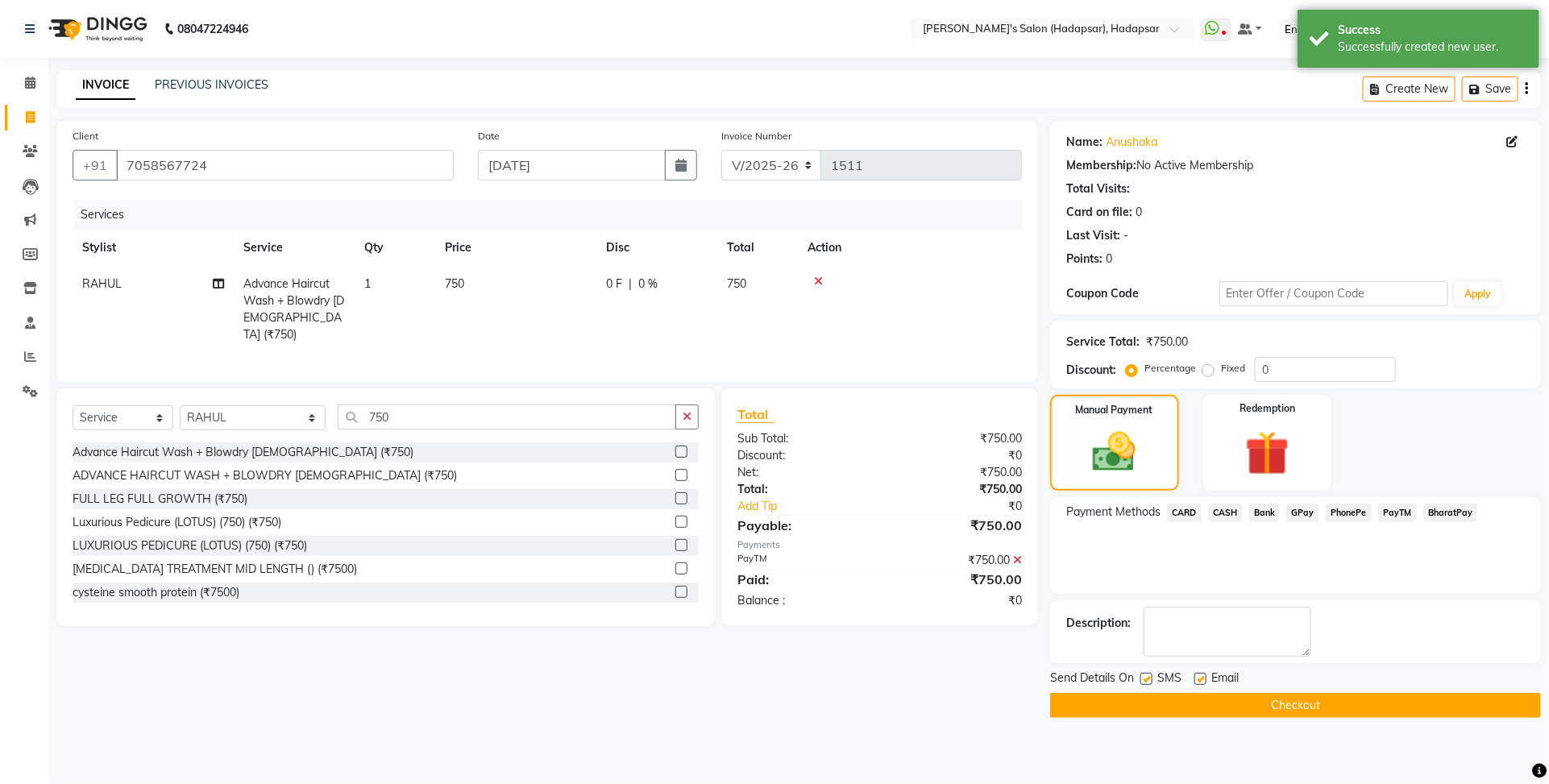
click at [1303, 706] on button "Checkout" at bounding box center [1295, 706] width 491 height 25
